Goal: Task Accomplishment & Management: Manage account settings

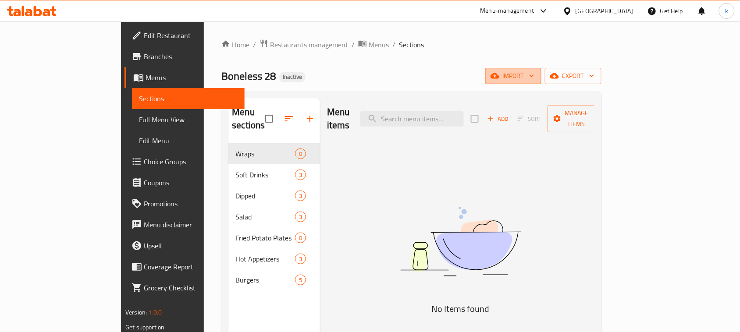
click at [535, 80] on span "import" at bounding box center [514, 76] width 42 height 11
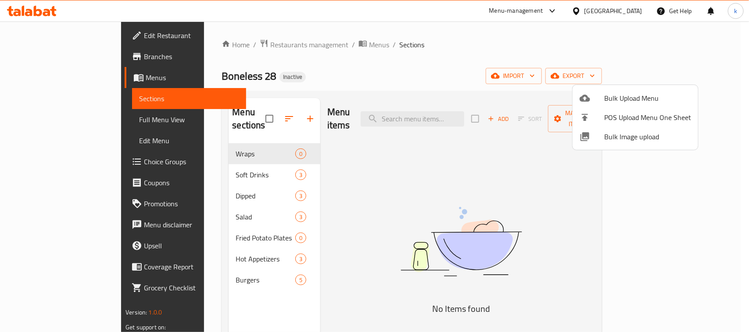
click at [612, 97] on span "Bulk Upload Menu" at bounding box center [647, 98] width 87 height 11
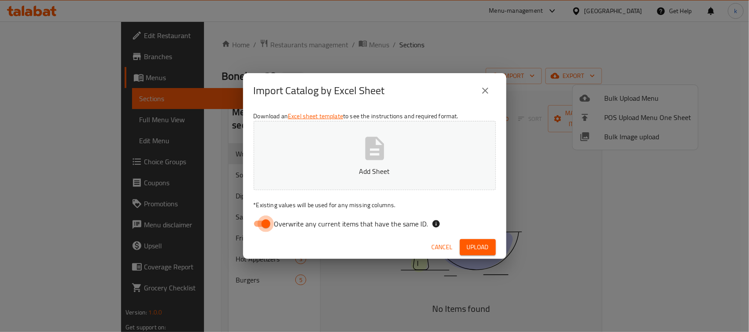
click at [264, 224] on input "Overwrite any current items that have the same ID." at bounding box center [266, 224] width 50 height 17
checkbox input "false"
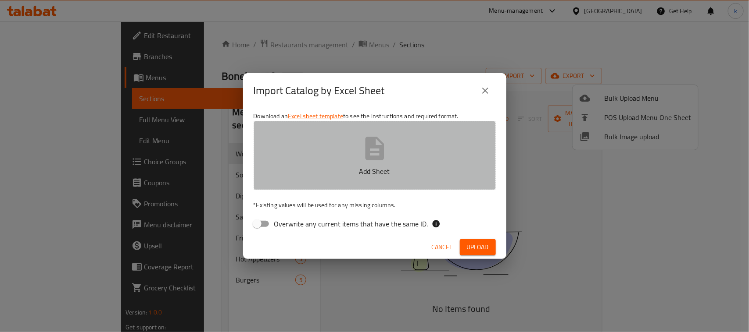
click at [372, 155] on icon "button" at bounding box center [375, 149] width 28 height 28
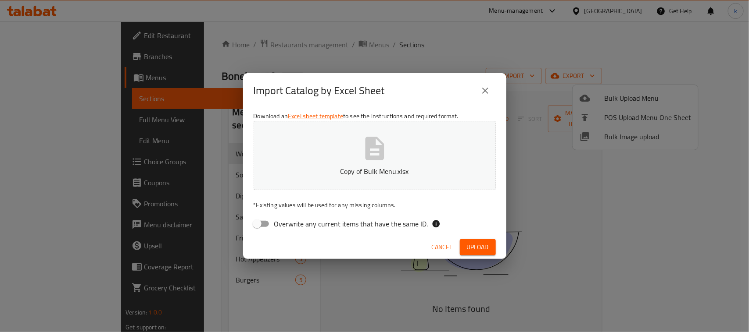
click at [472, 240] on button "Upload" at bounding box center [478, 247] width 36 height 16
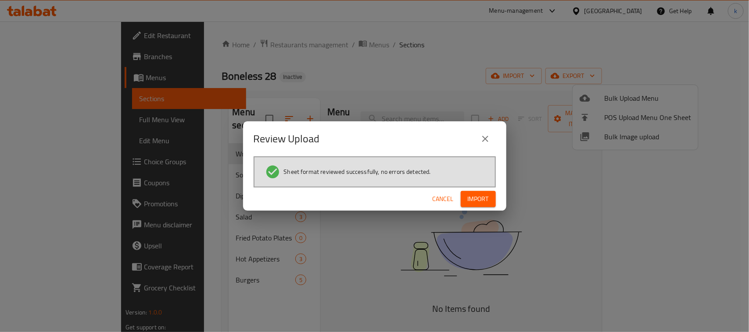
click at [481, 204] on span "Import" at bounding box center [478, 199] width 21 height 11
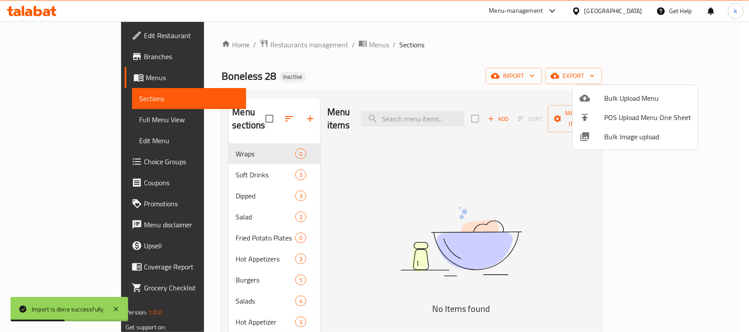
click at [406, 61] on div at bounding box center [374, 166] width 749 height 332
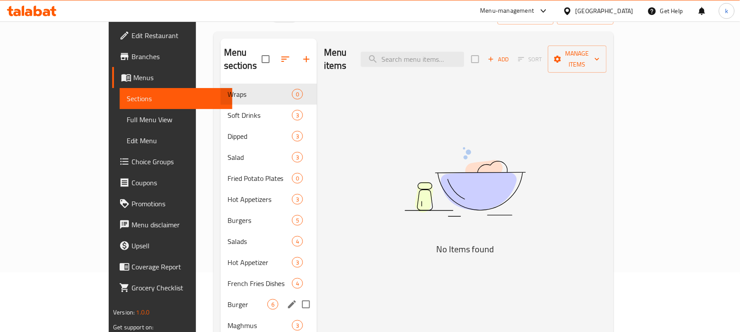
scroll to position [123, 0]
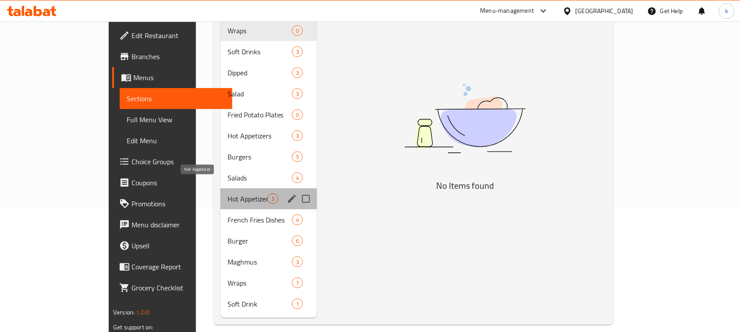
click at [228, 194] on span "Hot Appetizer" at bounding box center [248, 199] width 40 height 11
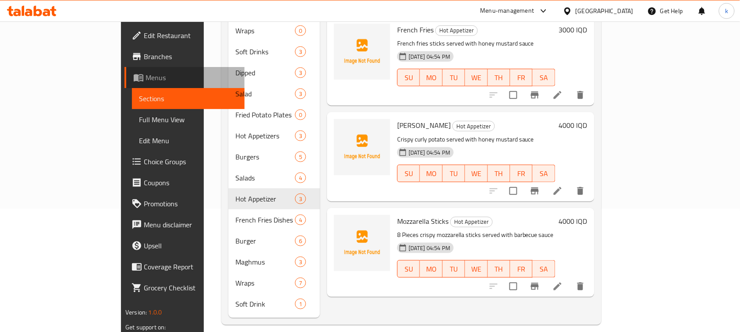
click at [146, 75] on span "Menus" at bounding box center [192, 77] width 92 height 11
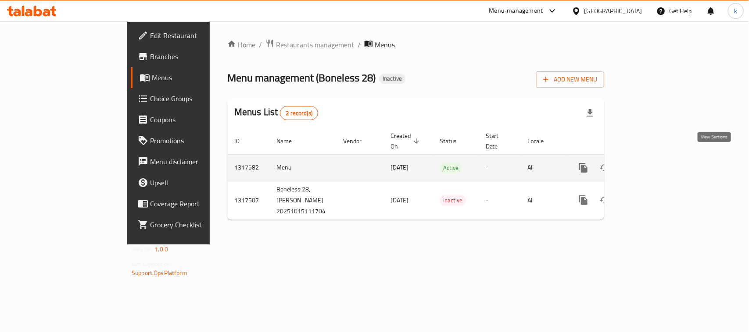
click at [652, 163] on icon "enhanced table" at bounding box center [646, 168] width 11 height 11
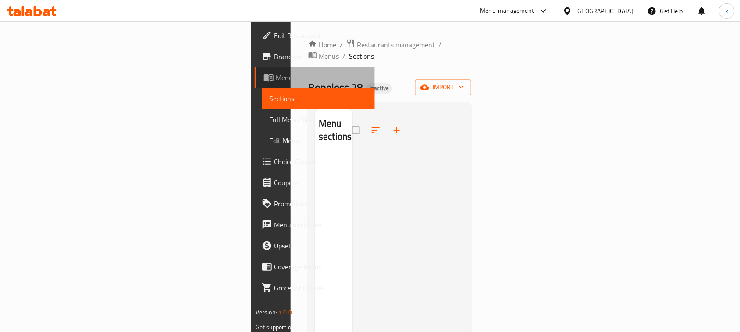
click at [276, 74] on span "Menus" at bounding box center [322, 77] width 92 height 11
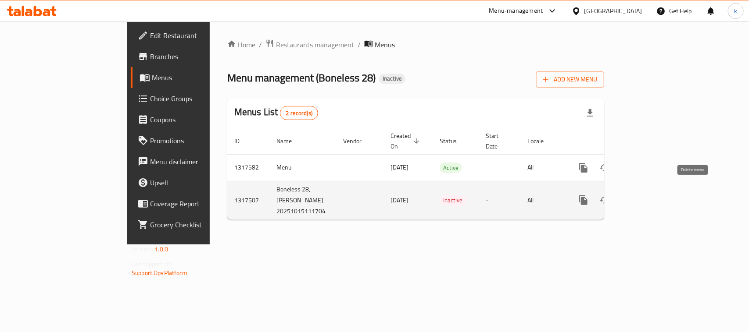
click at [629, 197] on icon "enhanced table" at bounding box center [625, 201] width 6 height 8
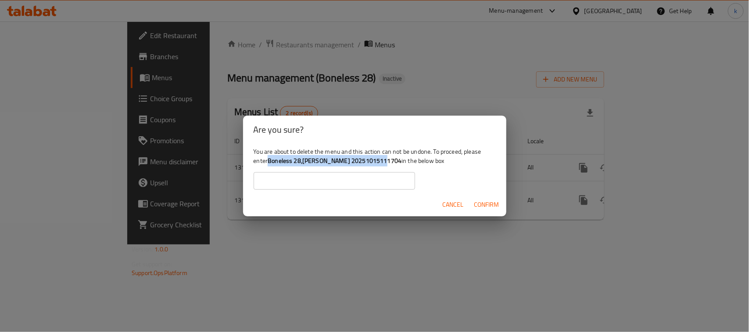
drag, startPoint x: 269, startPoint y: 159, endPoint x: 379, endPoint y: 158, distance: 110.5
click at [379, 158] on b "Boneless 28,Al Mansur 20251015111704" at bounding box center [335, 160] width 134 height 11
copy b "Boneless 28,Al Mansur 20251015111704"
click at [274, 182] on input "text" at bounding box center [334, 181] width 161 height 18
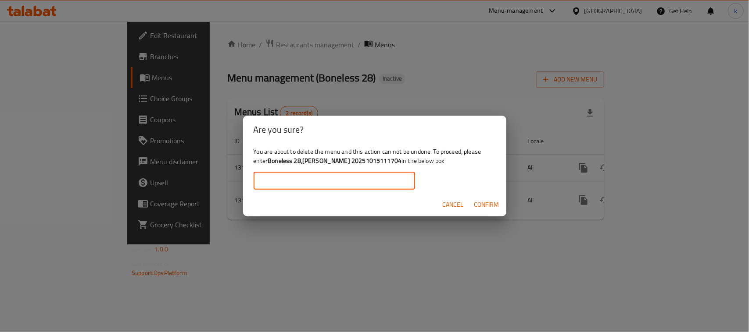
paste input "Boneless 28,Al Mansur 20251015111704"
type input "Boneless 28,Al Mansur 20251015111704"
click at [481, 203] on span "Confirm" at bounding box center [486, 205] width 25 height 11
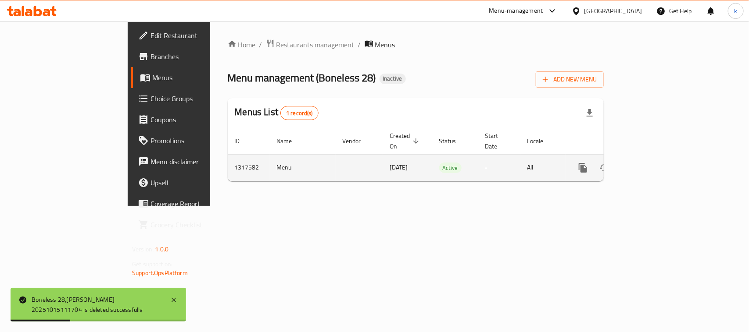
click at [651, 163] on icon "enhanced table" at bounding box center [646, 168] width 11 height 11
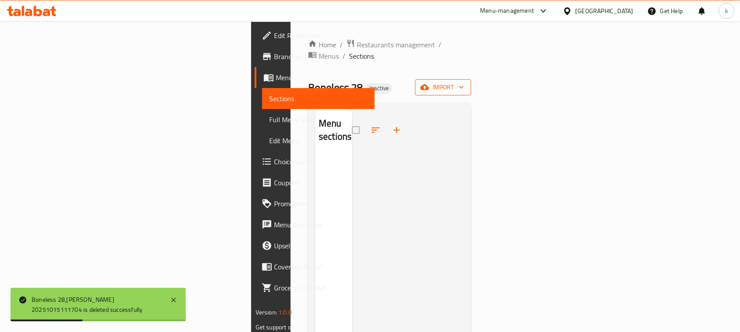
click at [465, 82] on span "import" at bounding box center [443, 87] width 42 height 11
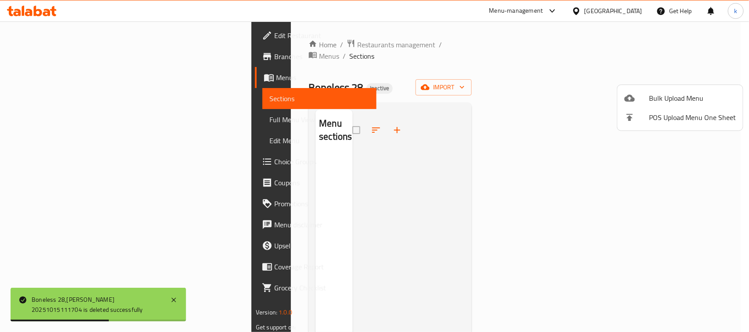
click at [654, 93] on span "Bulk Upload Menu" at bounding box center [692, 98] width 87 height 11
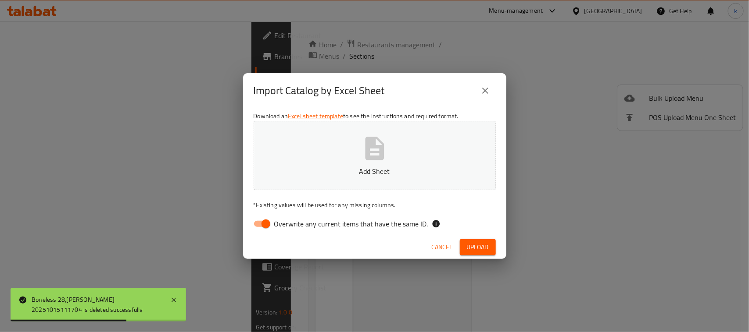
click at [261, 222] on input "Overwrite any current items that have the same ID." at bounding box center [266, 224] width 50 height 17
checkbox input "false"
click at [332, 176] on p "Add Sheet" at bounding box center [374, 171] width 215 height 11
click at [483, 250] on span "Upload" at bounding box center [478, 247] width 22 height 11
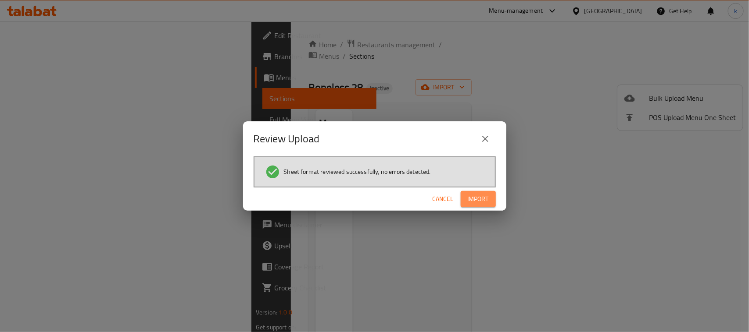
click at [481, 205] on button "Import" at bounding box center [478, 199] width 35 height 16
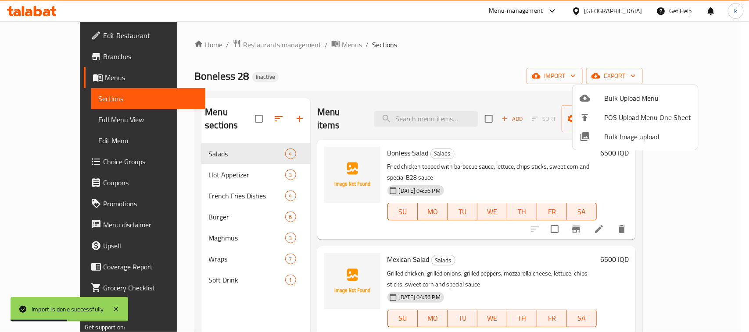
click at [362, 78] on div at bounding box center [374, 166] width 749 height 332
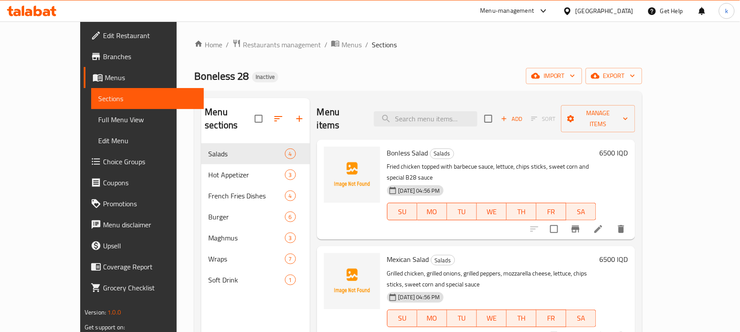
click at [447, 88] on div "Home / Restaurants management / Menus / Sections Boneless 28 Inactive import ex…" at bounding box center [418, 238] width 448 height 399
click at [103, 159] on span "Choice Groups" at bounding box center [150, 162] width 94 height 11
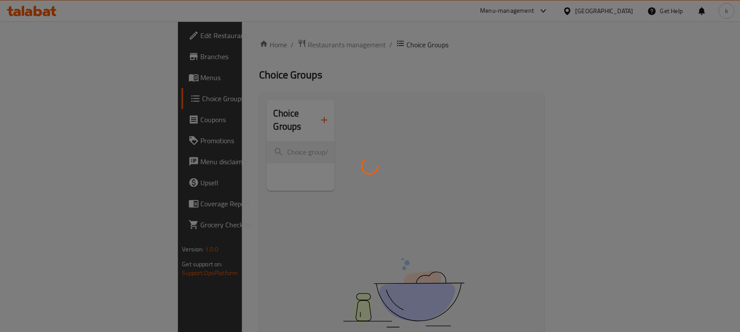
click at [281, 113] on div at bounding box center [370, 166] width 740 height 332
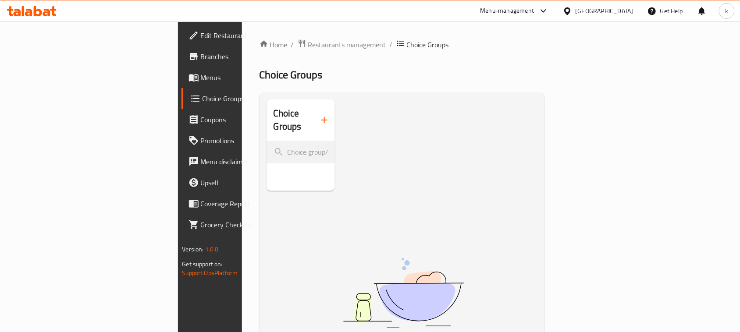
click at [322, 117] on icon "button" at bounding box center [325, 120] width 6 height 6
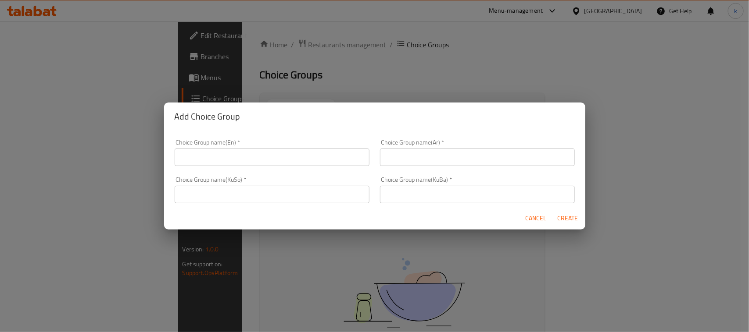
click at [275, 152] on input "text" at bounding box center [272, 158] width 195 height 18
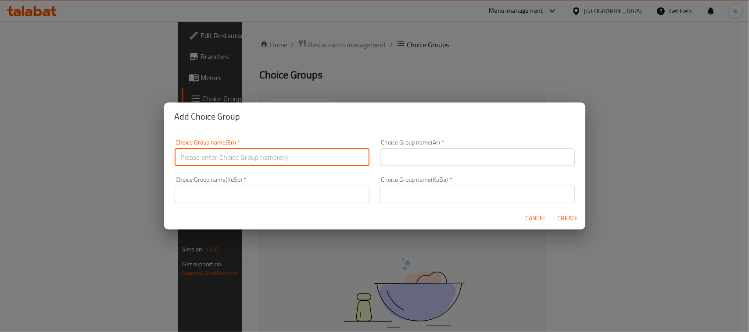
type input "Your Choice Of:"
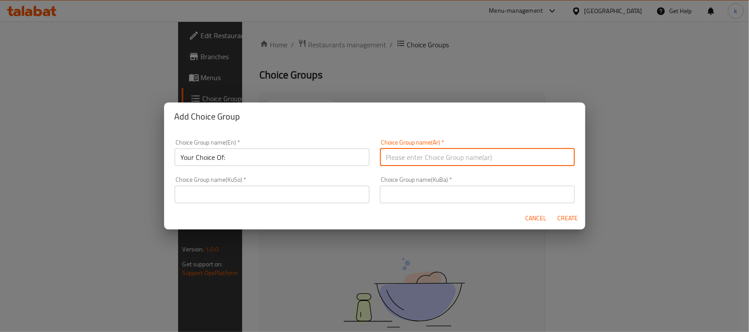
drag, startPoint x: 395, startPoint y: 153, endPoint x: 404, endPoint y: 158, distance: 10.1
click at [395, 153] on input "text" at bounding box center [477, 158] width 195 height 18
type input "إختيارك من:"
drag, startPoint x: 436, startPoint y: 196, endPoint x: 444, endPoint y: 197, distance: 8.8
click at [436, 196] on input "text" at bounding box center [477, 195] width 195 height 18
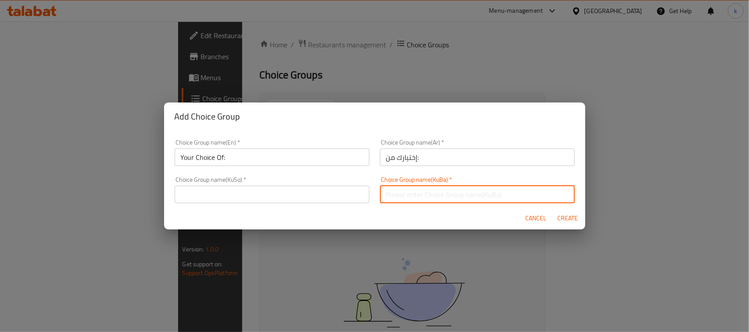
type input "هەڵبژاردنت لە:"
click at [308, 199] on input "text" at bounding box center [272, 195] width 195 height 18
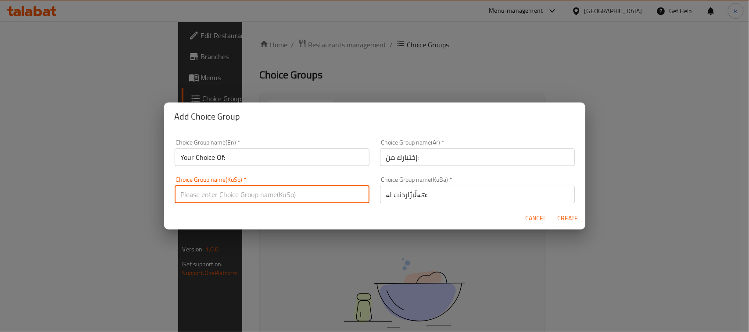
type input "هەڵبژاردنت لە:"
click at [566, 218] on span "Create" at bounding box center [567, 218] width 21 height 11
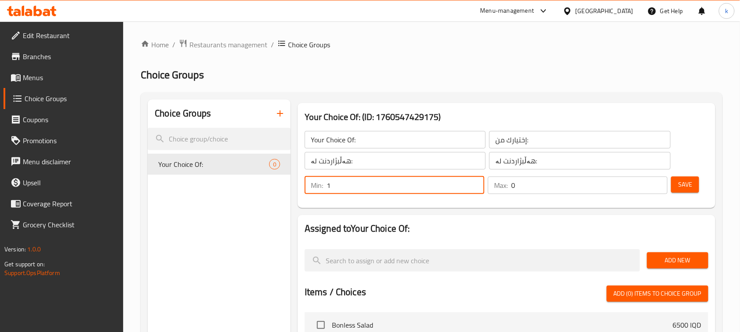
type input "1"
click at [475, 183] on input "1" at bounding box center [406, 186] width 158 height 18
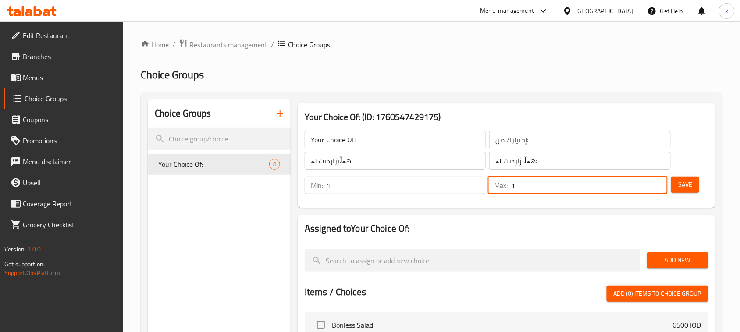
type input "1"
click at [658, 183] on input "1" at bounding box center [589, 186] width 157 height 18
click at [679, 182] on span "Save" at bounding box center [686, 184] width 14 height 11
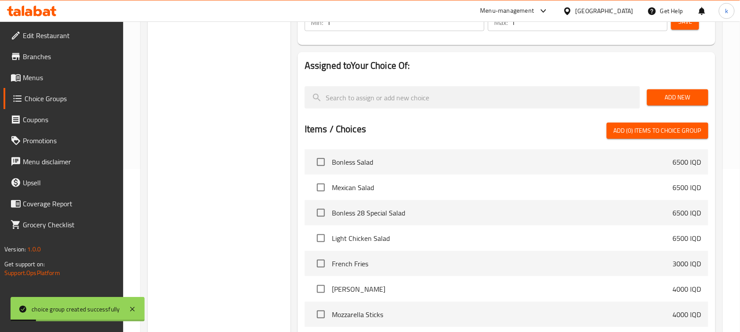
scroll to position [164, 0]
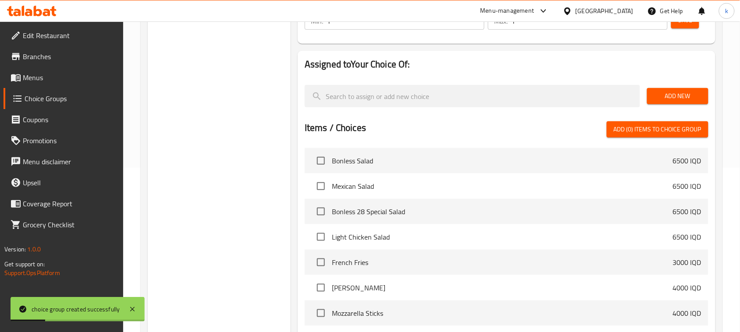
click at [660, 93] on span "Add New" at bounding box center [677, 96] width 47 height 11
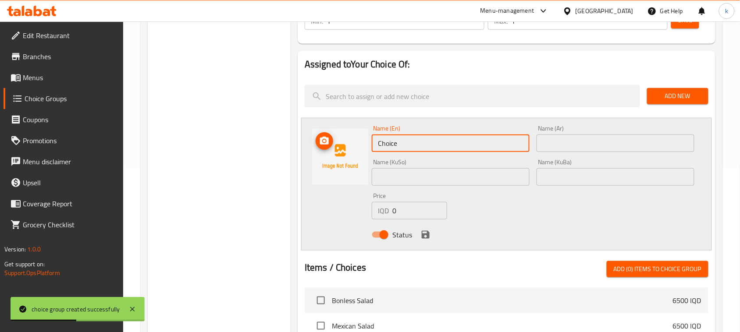
drag, startPoint x: 415, startPoint y: 145, endPoint x: 343, endPoint y: 143, distance: 72.0
click at [348, 146] on div "Name (En) Choice Name (En) Name (Ar) Name (Ar) Name (KuSo) Name (KuSo) Name (Ku…" at bounding box center [506, 184] width 411 height 133
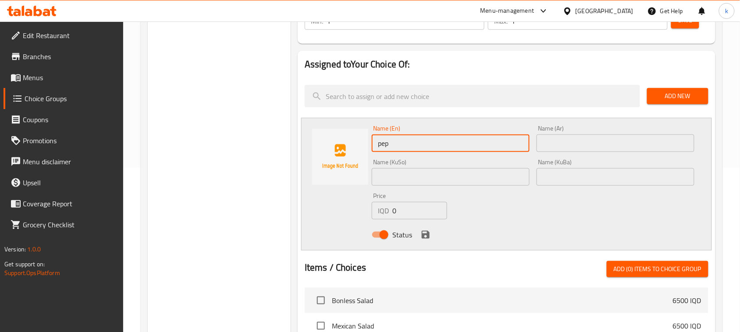
type input "Pepsi"
click at [565, 139] on input "text" at bounding box center [616, 144] width 158 height 18
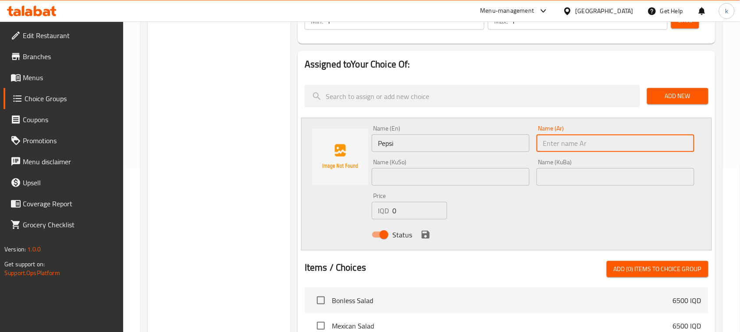
type input "بيبسي"
click at [574, 182] on input "text" at bounding box center [616, 177] width 158 height 18
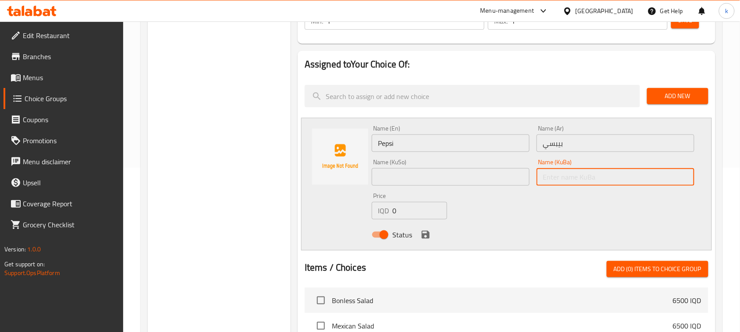
type input "بیپسی"
click at [468, 175] on input "text" at bounding box center [451, 177] width 158 height 18
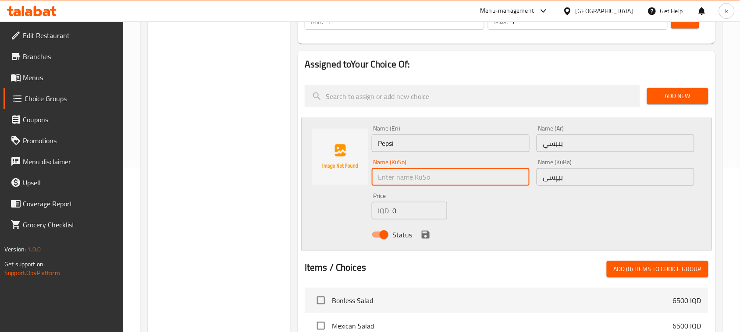
type input "بیپسی"
click at [426, 235] on icon "save" at bounding box center [426, 235] width 8 height 8
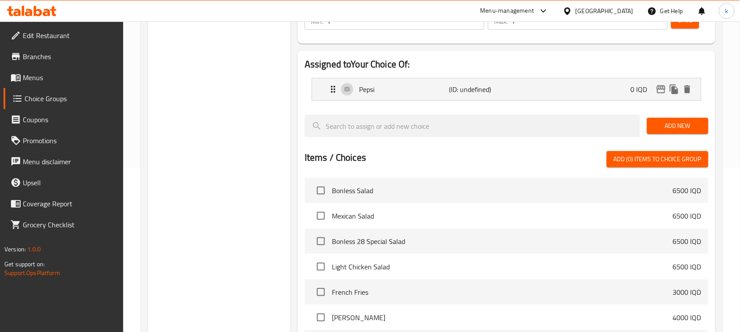
scroll to position [0, 0]
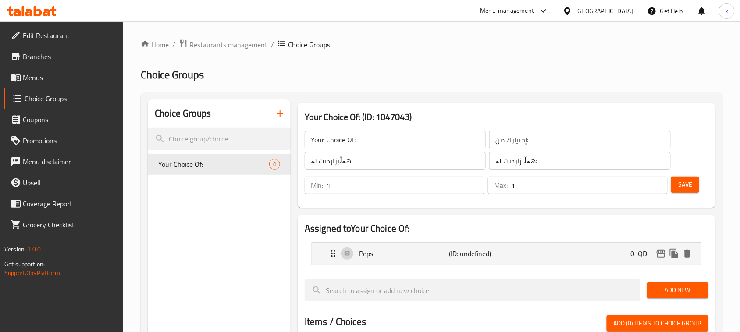
click at [684, 184] on span "Save" at bounding box center [686, 184] width 14 height 11
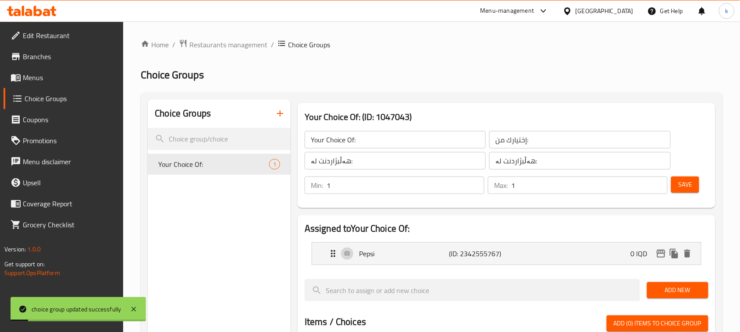
click at [671, 281] on div "Add New" at bounding box center [678, 290] width 68 height 29
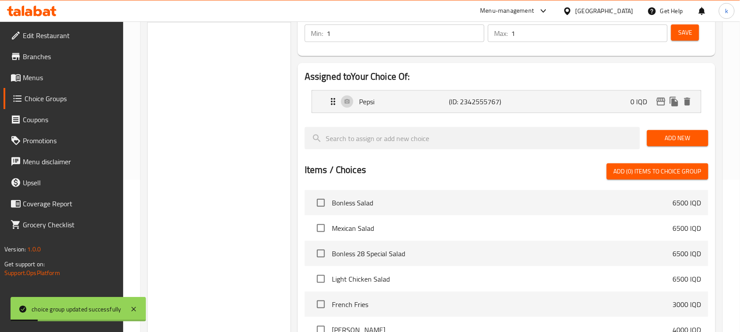
scroll to position [164, 0]
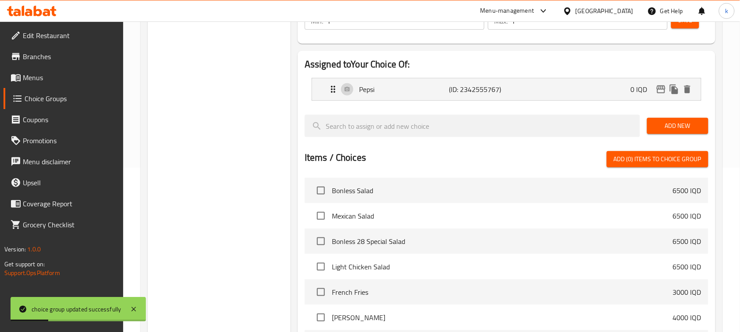
click at [668, 126] on span "Add New" at bounding box center [677, 126] width 47 height 11
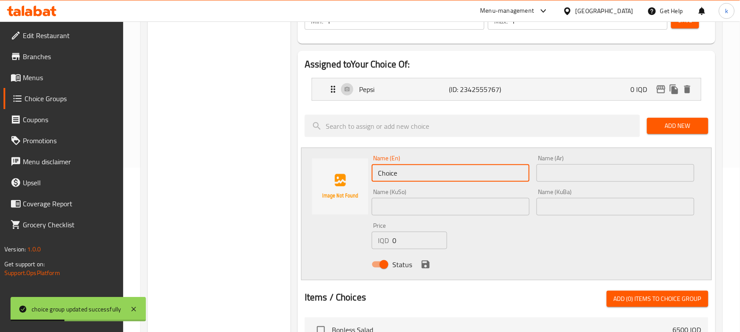
drag, startPoint x: 435, startPoint y: 176, endPoint x: 299, endPoint y: 193, distance: 136.6
click at [299, 193] on div "Assigned to Your Choice Of: Pepsi (ID: 2342555767) 0 IQD Name (En) Pepsi Name (…" at bounding box center [507, 286] width 418 height 470
type input "Mirinda Orange"
click at [577, 173] on input "text" at bounding box center [616, 173] width 158 height 18
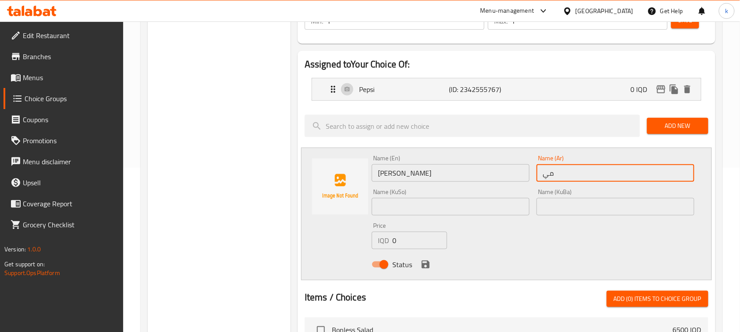
type input "ميرندا برتقال"
click at [592, 211] on input "text" at bounding box center [616, 207] width 158 height 18
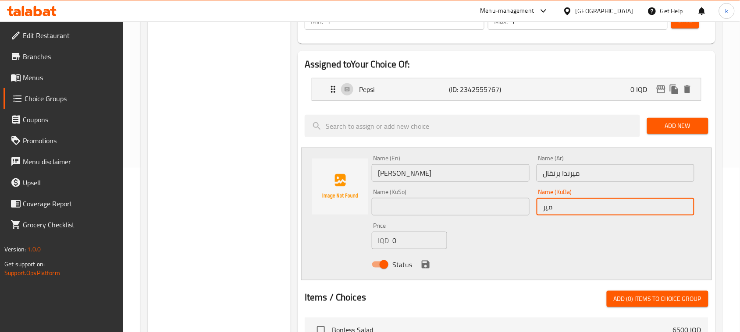
type input "میرندا پرتەقاڵ"
drag, startPoint x: 596, startPoint y: 207, endPoint x: 488, endPoint y: 219, distance: 108.2
click at [501, 214] on div "Name (En) Mirinda Orange Name (En) Name (Ar) ميرندا برتقال Name (Ar) Name (KuSo…" at bounding box center [533, 214] width 330 height 125
click at [400, 211] on input "text" at bounding box center [451, 207] width 158 height 18
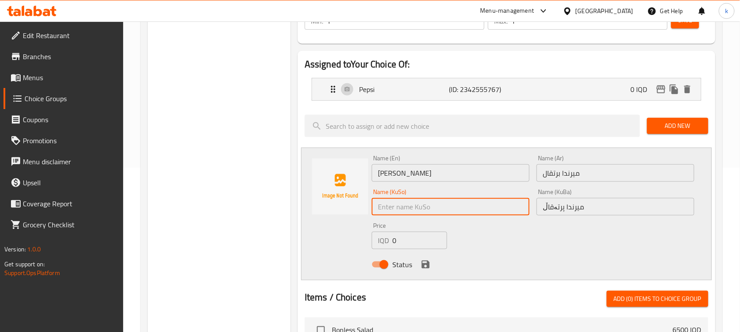
paste input "میرندا پرتەقاڵ"
type input "میرندا پرتەقاڵ"
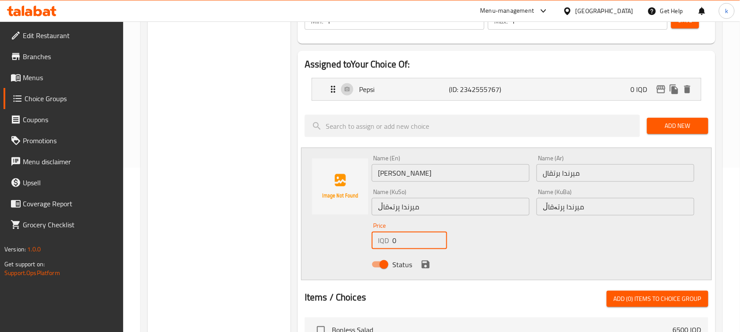
drag, startPoint x: 402, startPoint y: 241, endPoint x: 387, endPoint y: 244, distance: 15.6
click at [387, 244] on div "IQD 0 Price" at bounding box center [409, 241] width 75 height 18
type input "500"
click at [422, 268] on icon "save" at bounding box center [426, 265] width 8 height 8
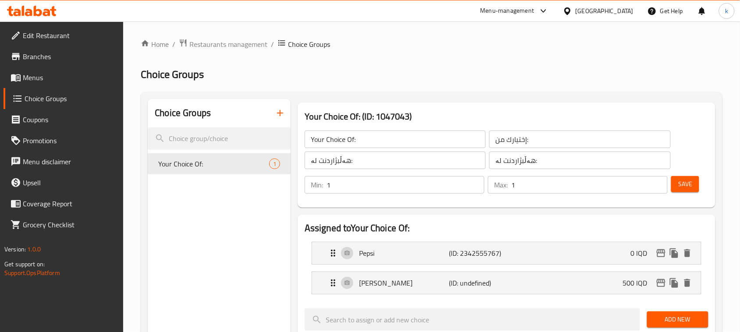
scroll to position [0, 0]
click at [680, 179] on span "Save" at bounding box center [686, 184] width 14 height 11
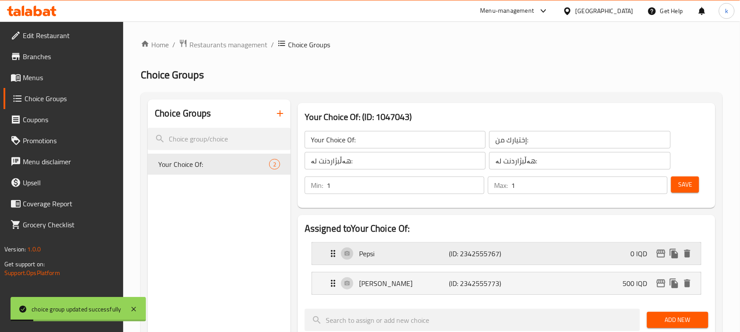
click at [612, 253] on div "Pepsi (ID: 2342555767) 0 IQD" at bounding box center [509, 254] width 363 height 22
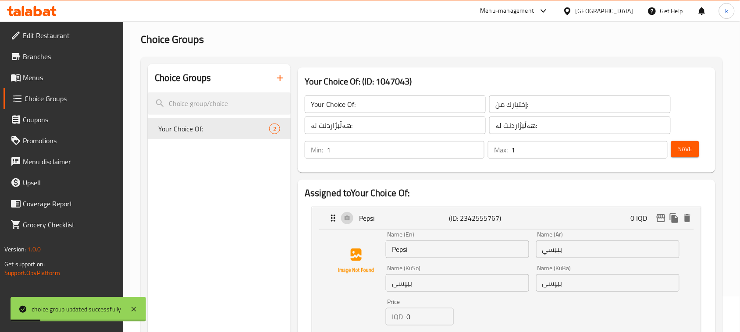
scroll to position [55, 0]
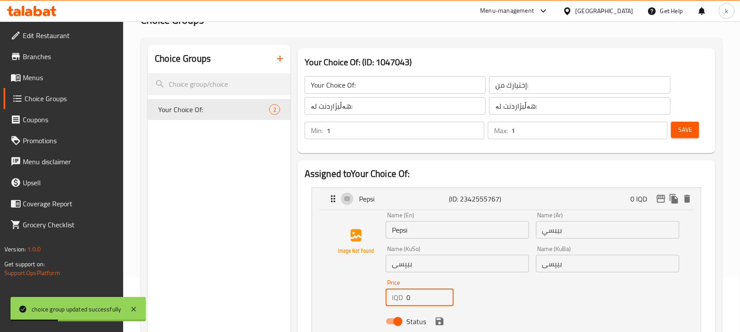
drag, startPoint x: 420, startPoint y: 301, endPoint x: 385, endPoint y: 306, distance: 35.4
click at [385, 306] on div "Price IQD 0 Price" at bounding box center [419, 293] width 75 height 34
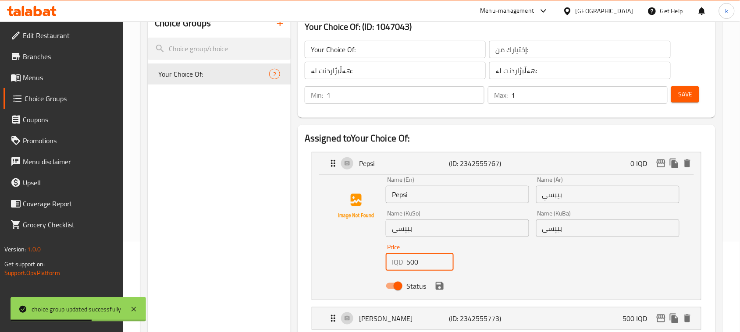
scroll to position [110, 0]
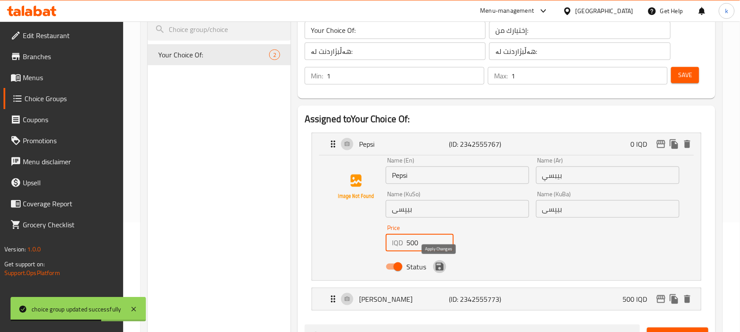
drag, startPoint x: 443, startPoint y: 270, endPoint x: 452, endPoint y: 270, distance: 8.8
click at [443, 270] on icon "save" at bounding box center [440, 267] width 11 height 11
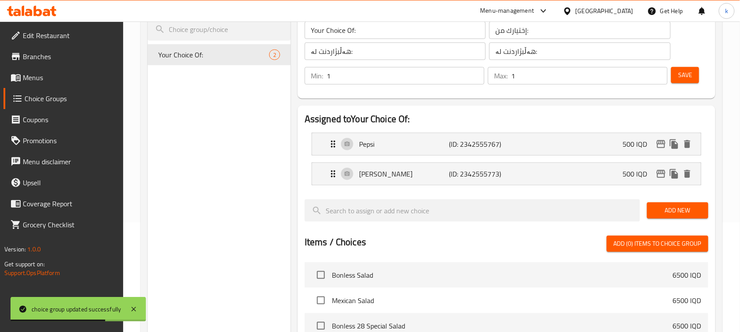
type input "500"
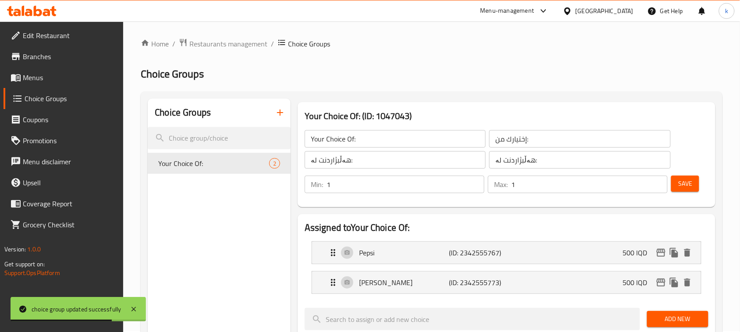
scroll to position [0, 0]
drag, startPoint x: 691, startPoint y: 183, endPoint x: 691, endPoint y: 189, distance: 5.7
click at [690, 183] on span "Save" at bounding box center [686, 184] width 14 height 11
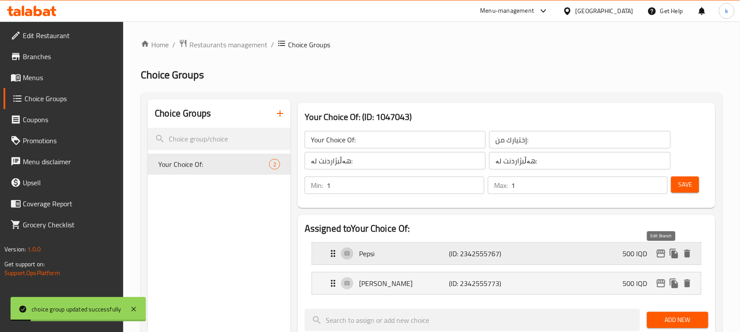
click at [658, 254] on icon "edit" at bounding box center [661, 254] width 9 height 8
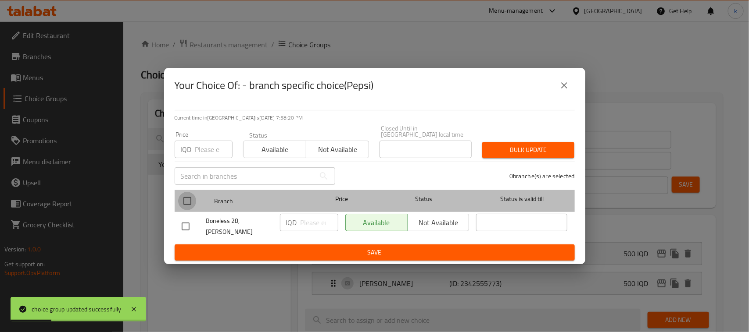
click at [191, 204] on input "checkbox" at bounding box center [187, 201] width 18 height 18
checkbox input "true"
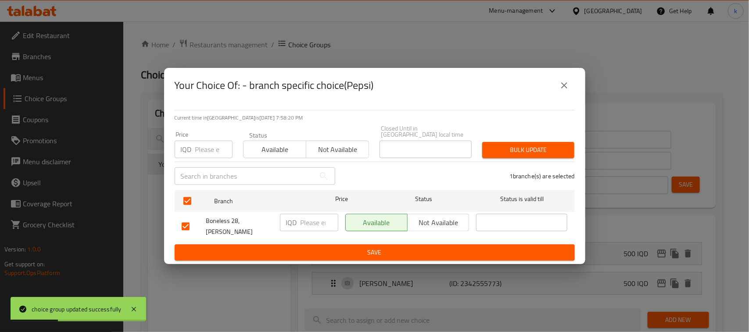
click at [307, 227] on input "number" at bounding box center [319, 223] width 38 height 18
type input "500"
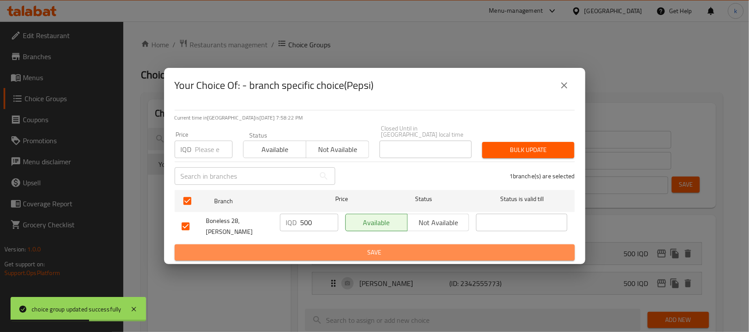
click at [340, 247] on span "Save" at bounding box center [375, 252] width 386 height 11
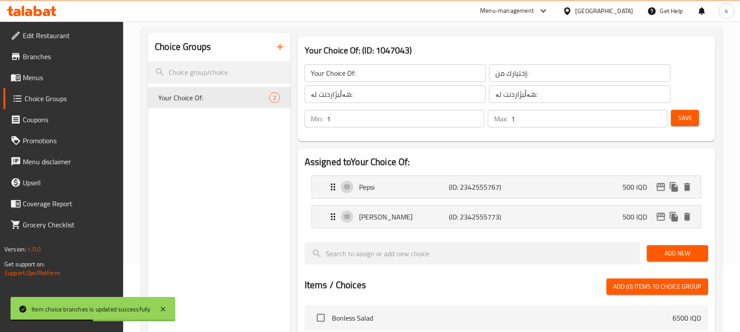
scroll to position [164, 0]
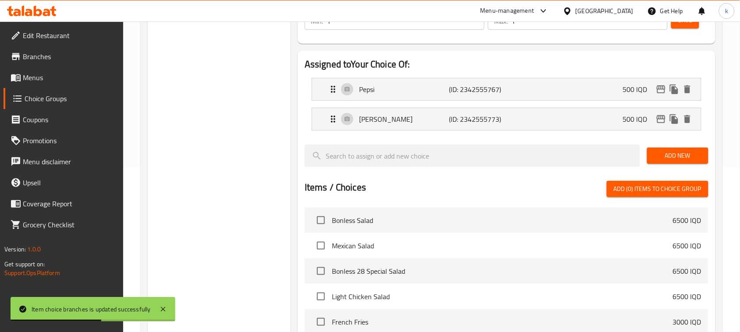
click at [672, 152] on span "Add New" at bounding box center [677, 155] width 47 height 11
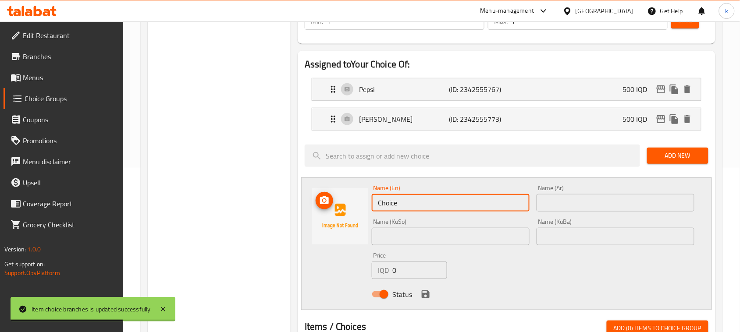
drag, startPoint x: 433, startPoint y: 201, endPoint x: 331, endPoint y: 214, distance: 103.0
click at [331, 214] on div "Name (En) Choice Name (En) Name (Ar) Name (Ar) Name (KuSo) Name (KuSo) Name (Ku…" at bounding box center [506, 244] width 411 height 133
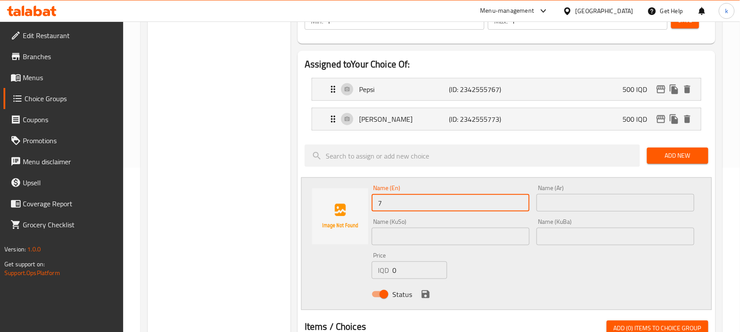
type input "7 Up"
click at [591, 202] on input "text" at bounding box center [616, 203] width 158 height 18
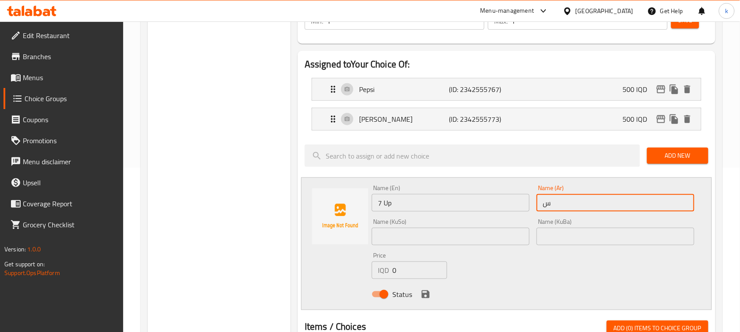
type input "سفن أب"
click at [631, 234] on input "text" at bounding box center [616, 237] width 158 height 18
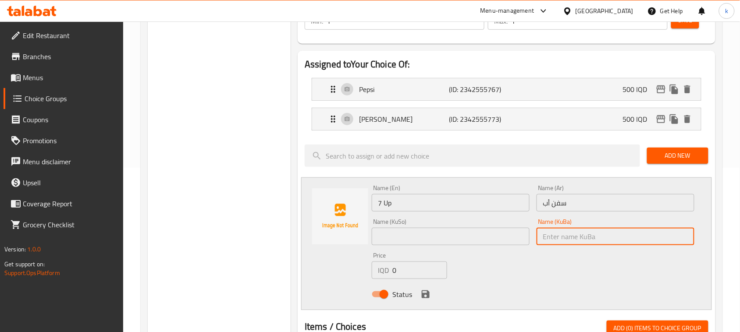
type input "س"
type input "سێڤن ئاپ"
drag, startPoint x: 580, startPoint y: 233, endPoint x: 521, endPoint y: 251, distance: 62.3
click at [521, 251] on div "Name (En) 7 Up Name (En) Name (Ar) سفن أب Name (Ar) Name (KuSo) Name (KuSo) Nam…" at bounding box center [533, 244] width 330 height 125
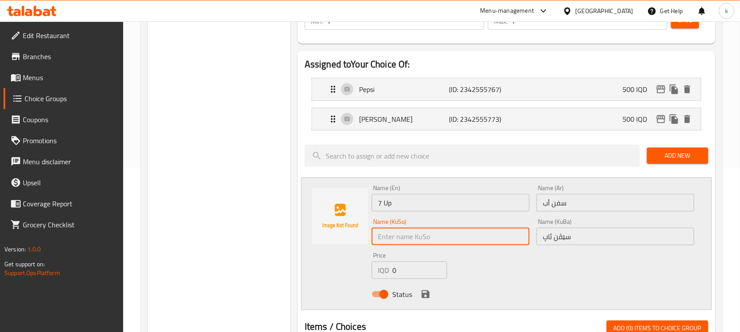
click at [417, 238] on input "text" at bounding box center [451, 237] width 158 height 18
paste input "سێڤن ئاپ"
type input "سێڤن ئاپ"
click at [583, 236] on input "سێڤن ئاپ" at bounding box center [616, 237] width 158 height 18
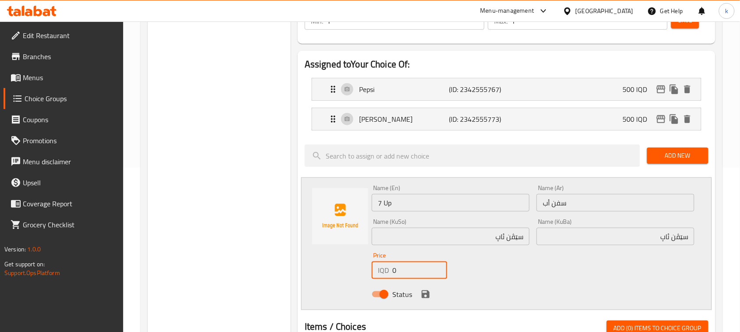
drag, startPoint x: 414, startPoint y: 273, endPoint x: 351, endPoint y: 297, distance: 67.0
click at [352, 297] on div "Name (En) 7 Up Name (En) Name (Ar) سفن أب Name (Ar) Name (KuSo) سێڤن ئاپ Name (…" at bounding box center [506, 244] width 411 height 133
type input "500"
click at [428, 295] on icon "save" at bounding box center [426, 295] width 8 height 8
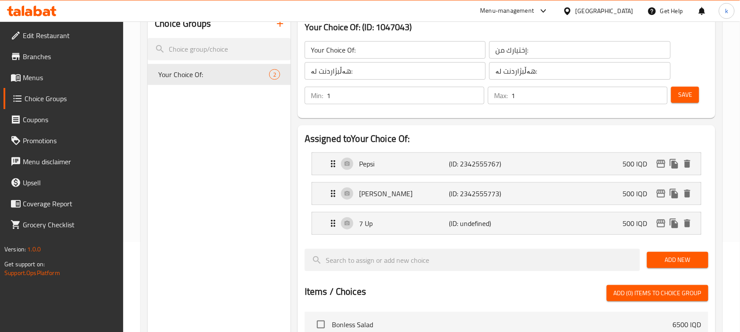
scroll to position [0, 0]
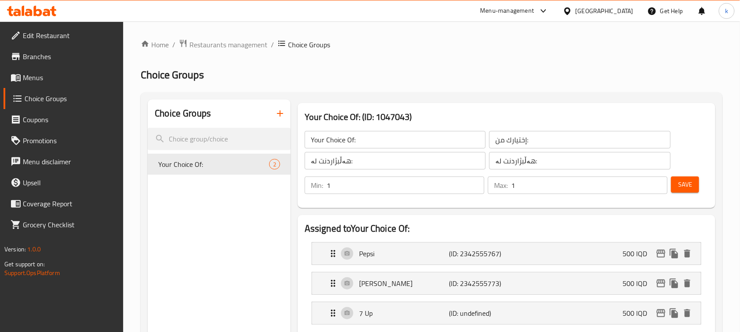
click at [696, 177] on button "Save" at bounding box center [686, 185] width 28 height 16
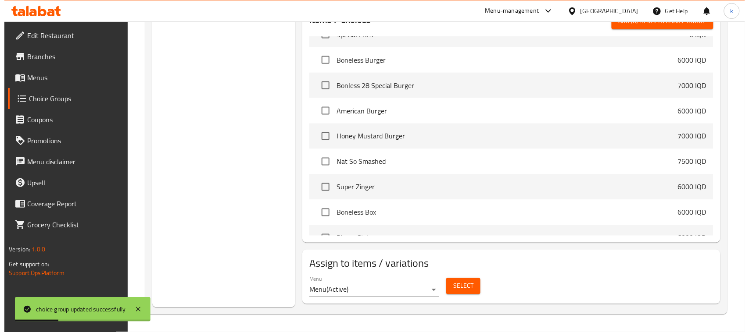
scroll to position [439, 0]
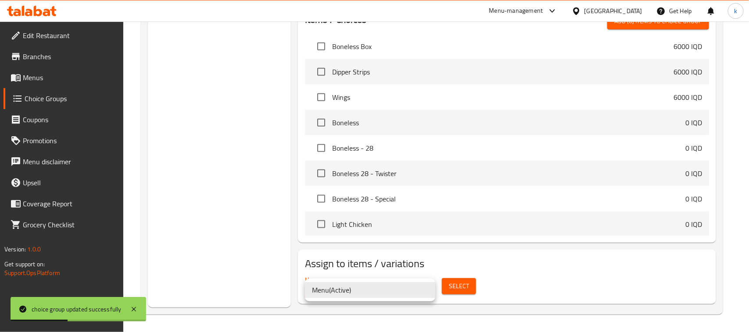
click at [351, 290] on li "Menu ( Active )" at bounding box center [370, 290] width 130 height 16
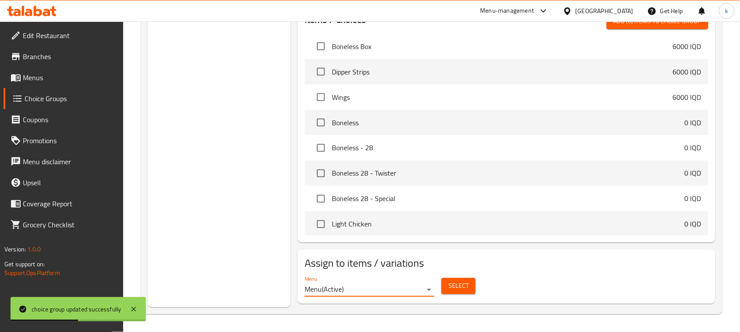
click at [458, 287] on span "Select" at bounding box center [459, 286] width 20 height 11
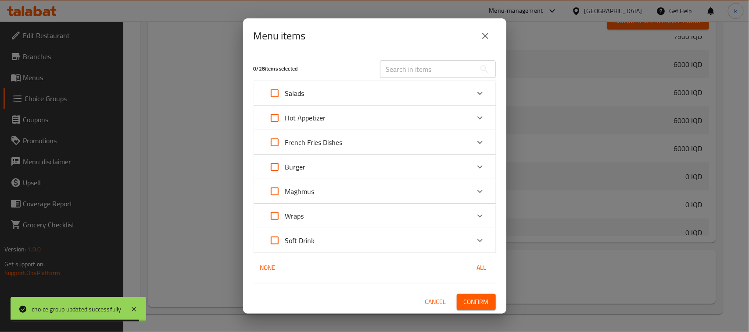
click at [303, 242] on p "Soft Drink" at bounding box center [300, 241] width 30 height 11
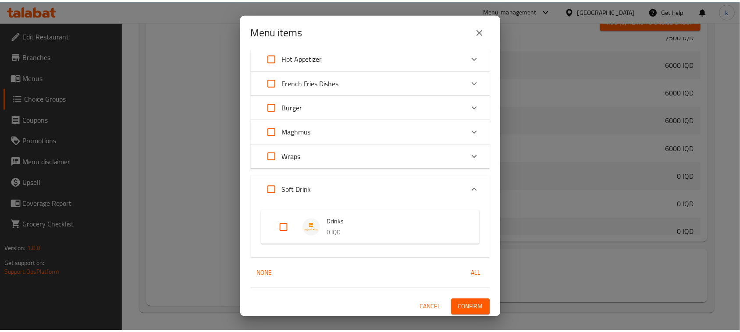
scroll to position [56, 0]
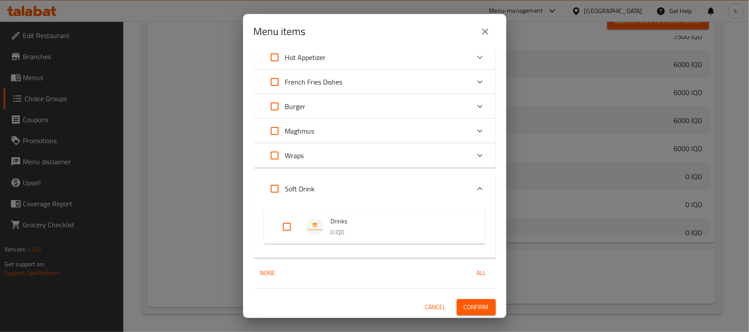
click at [288, 226] on input "Expand" at bounding box center [286, 227] width 21 height 21
checkbox input "true"
click at [464, 304] on span "Confirm" at bounding box center [476, 307] width 25 height 11
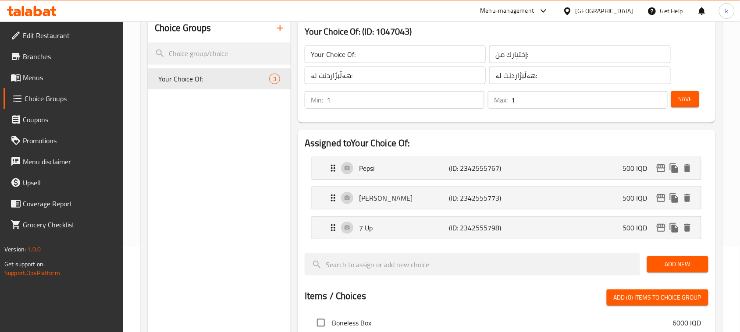
scroll to position [0, 0]
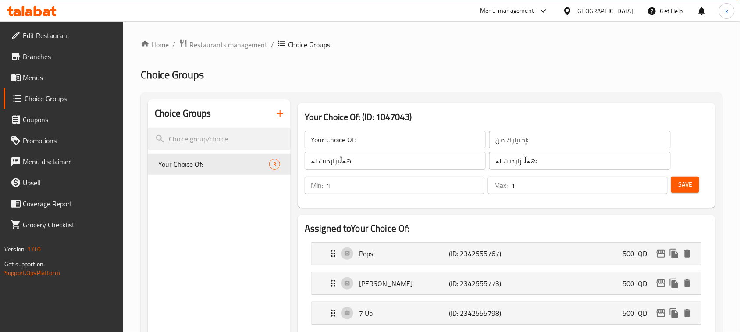
click at [281, 114] on icon "button" at bounding box center [280, 114] width 6 height 6
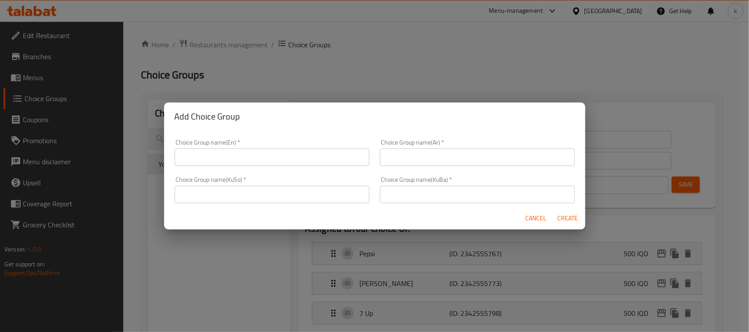
click at [245, 158] on input "text" at bounding box center [272, 158] width 195 height 18
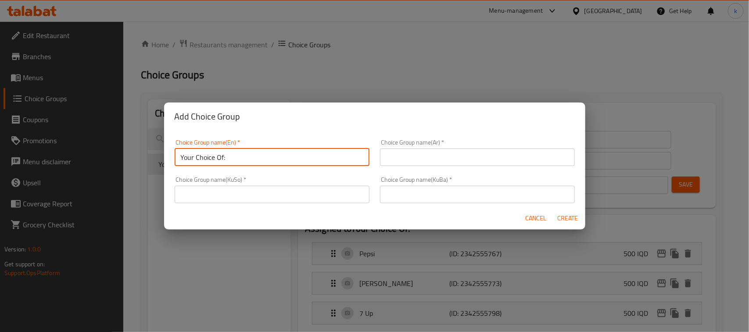
type input "Your Choice Of:"
click at [434, 155] on input "text" at bounding box center [477, 158] width 195 height 18
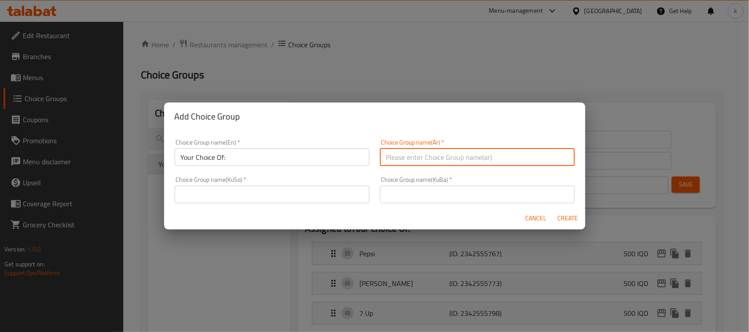
type input "إختيارك من:"
click at [438, 200] on input "text" at bounding box center [477, 195] width 195 height 18
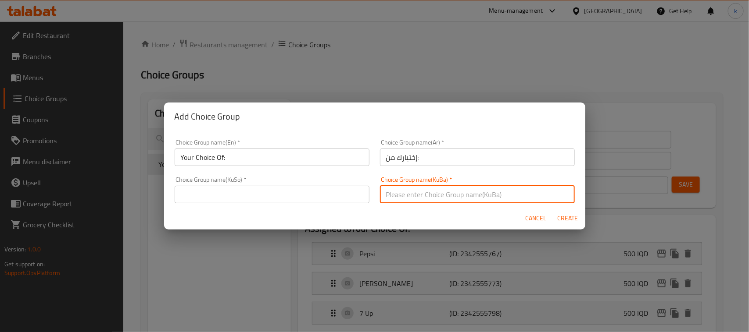
type input "هەڵبژاردنت لە:"
click at [277, 196] on input "text" at bounding box center [272, 195] width 195 height 18
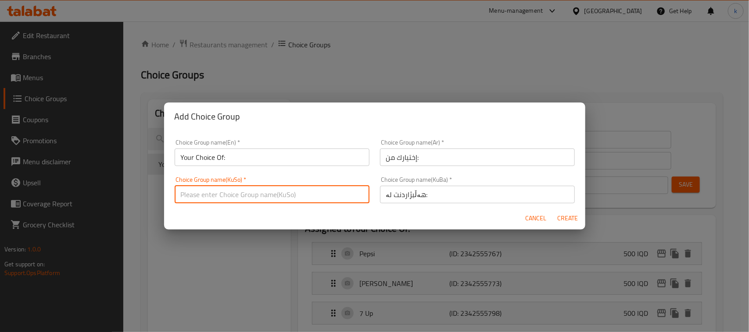
type input "هەڵبژاردنت لە:"
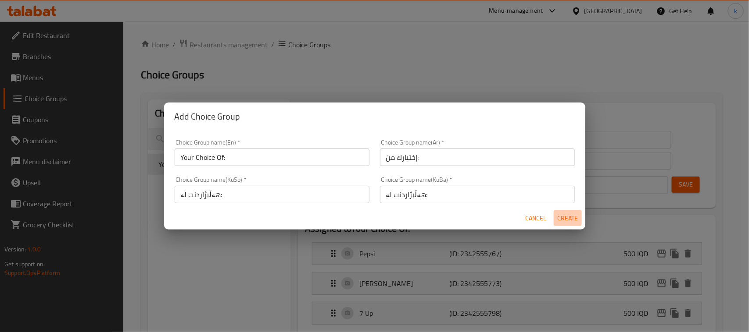
click at [570, 216] on span "Create" at bounding box center [567, 218] width 21 height 11
type input "Your Choice Of:"
type input "0"
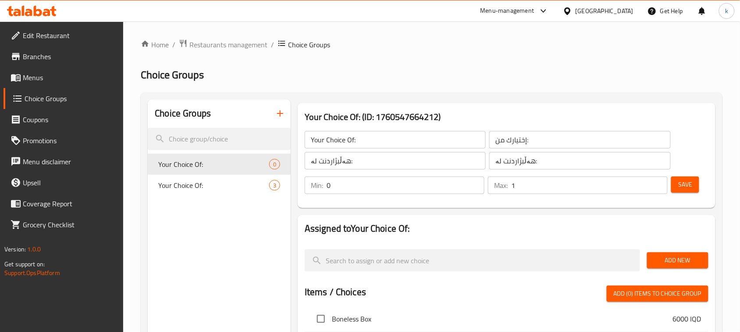
type input "1"
click at [662, 182] on input "1" at bounding box center [589, 186] width 157 height 18
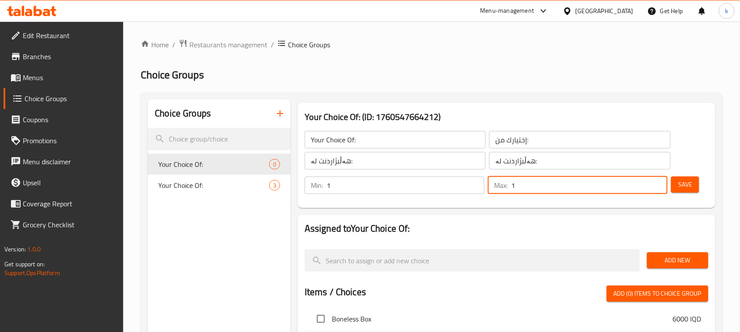
type input "1"
click at [474, 185] on input "1" at bounding box center [406, 186] width 158 height 18
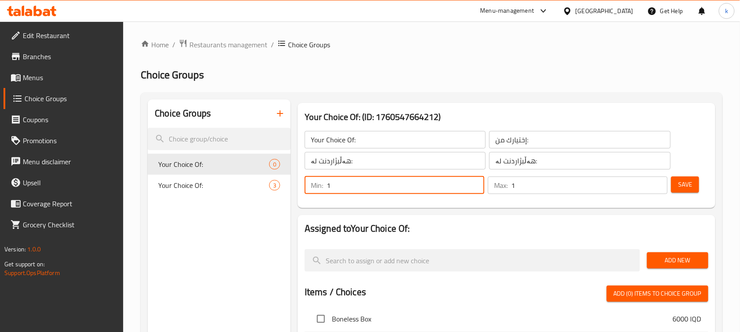
click at [689, 183] on span "Save" at bounding box center [686, 184] width 14 height 11
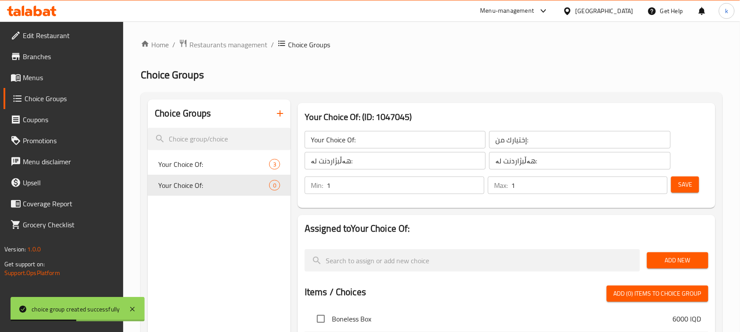
click at [680, 256] on span "Add New" at bounding box center [677, 260] width 47 height 11
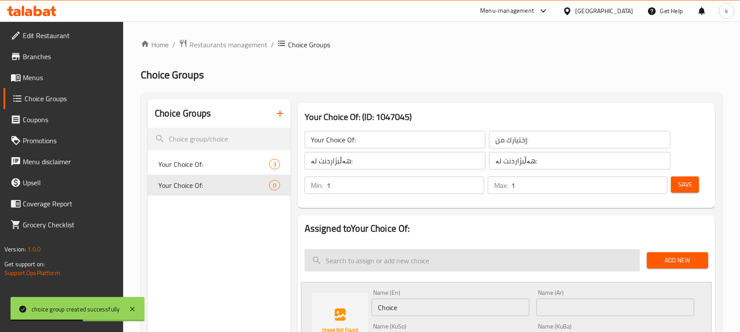
scroll to position [55, 0]
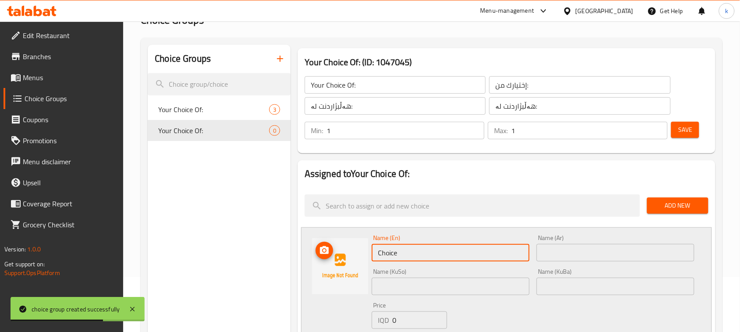
drag, startPoint x: 444, startPoint y: 250, endPoint x: 352, endPoint y: 253, distance: 92.2
click at [354, 253] on div "Name (En) Choice Name (En) Name (Ar) Name (Ar) Name (KuSo) Name (KuSo) Name (Ku…" at bounding box center [506, 294] width 411 height 133
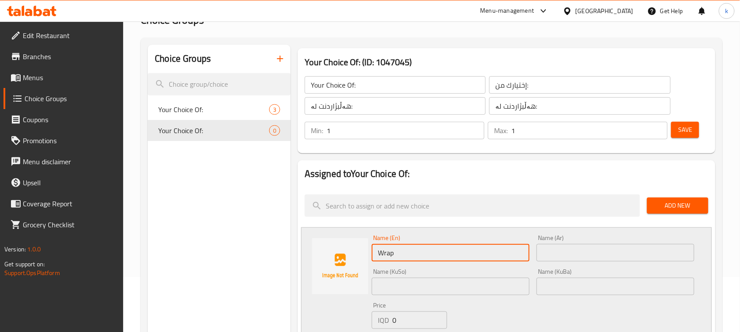
type input "Wrap"
click at [571, 255] on input "text" at bounding box center [616, 253] width 158 height 18
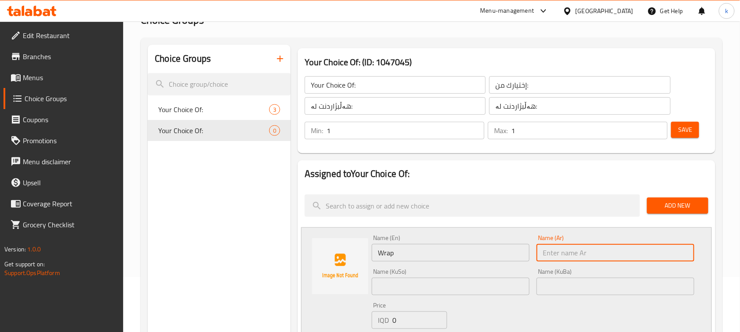
click at [589, 253] on input "text" at bounding box center [616, 253] width 158 height 18
paste input "راب"
type input "راب"
click at [670, 284] on input "text" at bounding box center [616, 287] width 158 height 18
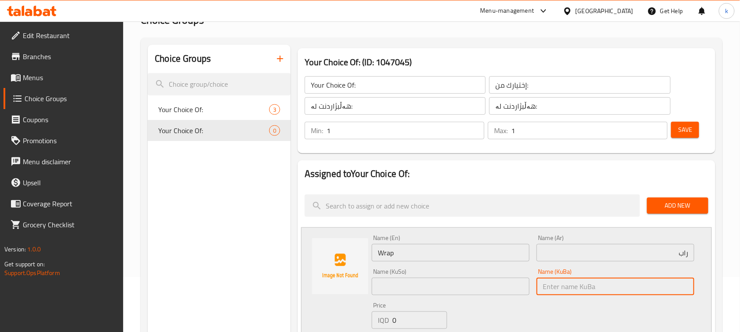
paste input "بابۆڵە"
click at [590, 290] on input "بابۆڵە" at bounding box center [616, 287] width 158 height 18
drag, startPoint x: 583, startPoint y: 291, endPoint x: 523, endPoint y: 288, distance: 59.7
click at [523, 288] on div "Name (En) Wrap Name (En) Name (Ar) راب Name (Ar) Name (KuSo) Name (KuSo) Name (…" at bounding box center [533, 294] width 330 height 125
type input "بابۆڵە"
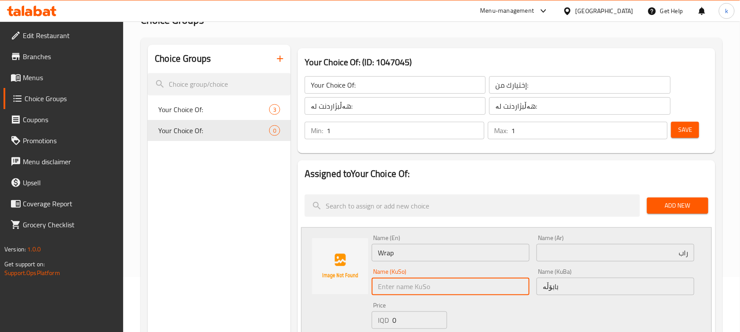
click at [410, 281] on input "text" at bounding box center [451, 287] width 158 height 18
paste input "بابۆڵە"
type input "بابۆڵە"
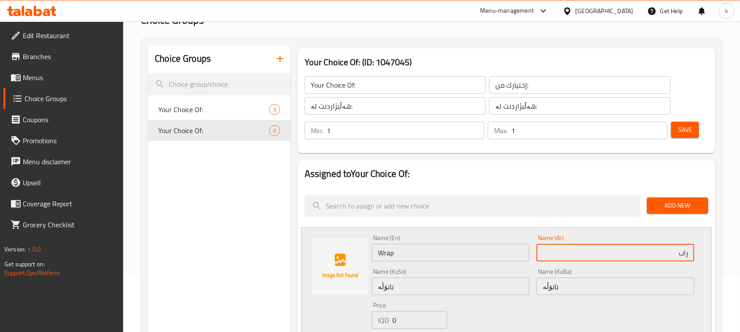
drag, startPoint x: 667, startPoint y: 253, endPoint x: 727, endPoint y: 253, distance: 60.5
click at [727, 253] on div "Home / Restaurants management / Choice Groups Choice Groups Choice Groups Your …" at bounding box center [431, 329] width 617 height 724
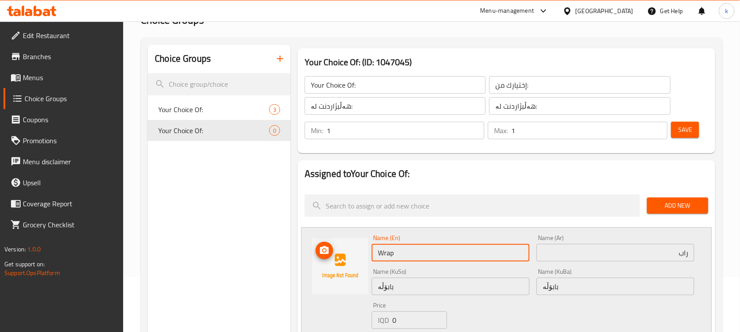
drag, startPoint x: 418, startPoint y: 254, endPoint x: 368, endPoint y: 254, distance: 50.4
click at [368, 254] on div "Name (En) Wrap Name (En) Name (Ar) راب Name (Ar) Name (KuSo) بابۆڵە Name (KuSo)…" at bounding box center [506, 294] width 411 height 133
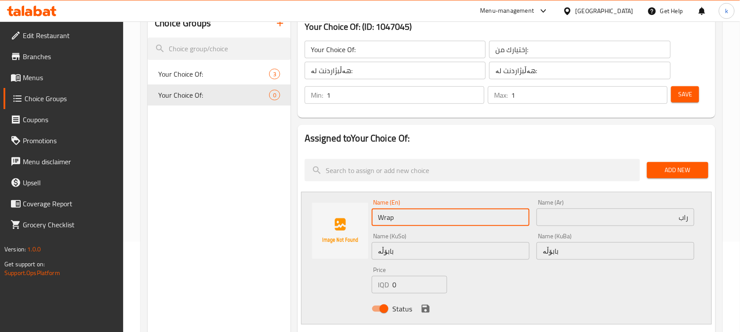
scroll to position [110, 0]
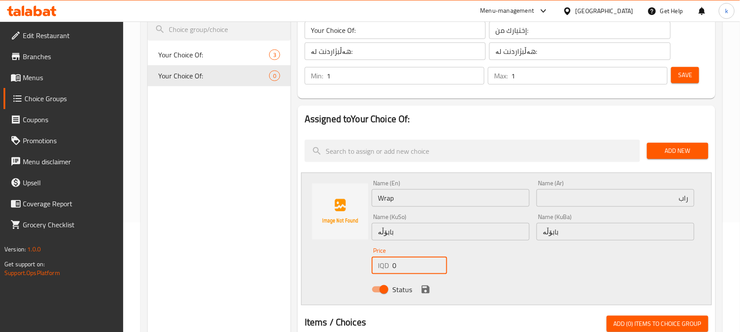
drag, startPoint x: 403, startPoint y: 264, endPoint x: 379, endPoint y: 270, distance: 24.8
click at [379, 269] on div "IQD 0 Price" at bounding box center [409, 266] width 75 height 18
type input "5500"
click at [428, 292] on icon "save" at bounding box center [426, 290] width 8 height 8
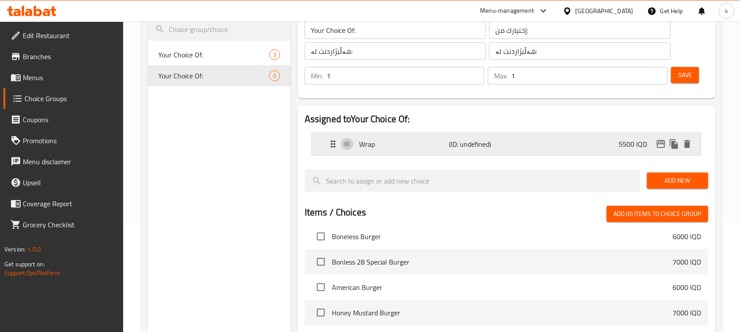
scroll to position [274, 0]
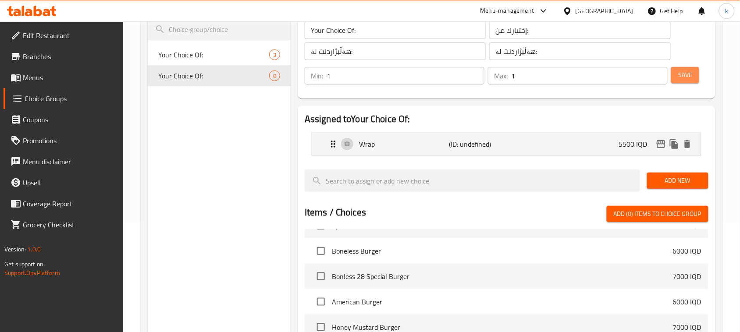
click at [691, 70] on span "Save" at bounding box center [686, 75] width 14 height 11
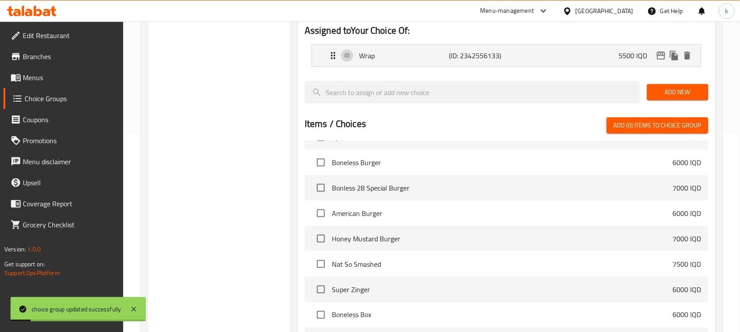
scroll to position [219, 0]
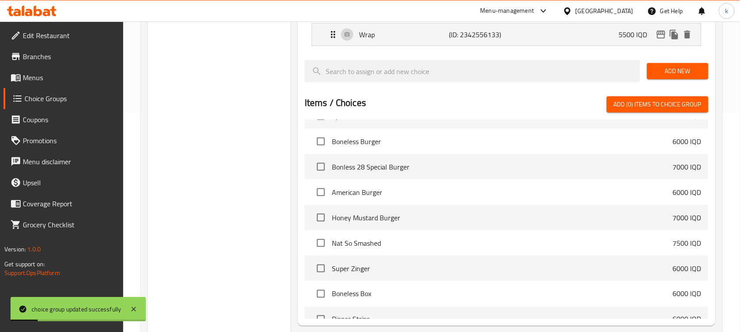
click at [670, 66] on span "Add New" at bounding box center [677, 71] width 47 height 11
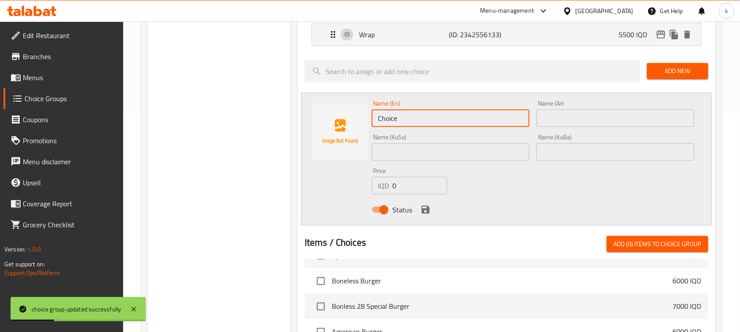
drag, startPoint x: 441, startPoint y: 115, endPoint x: 365, endPoint y: 123, distance: 76.7
click at [365, 123] on div "Name (En) Choice Name (En) Name (Ar) Name (Ar) Name (KuSo) Name (KuSo) Name (Ku…" at bounding box center [506, 159] width 411 height 133
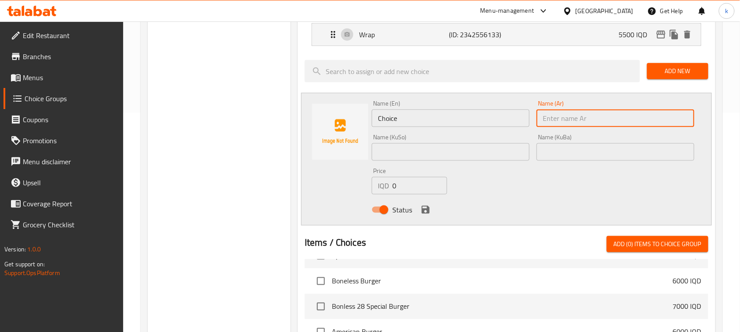
click at [577, 115] on input "text" at bounding box center [616, 119] width 158 height 18
paste input "وجبة مع بطاطا مقلية ومشروب غازي"
type input "وجبة مع بطاطا مقلية ومشروب غازي"
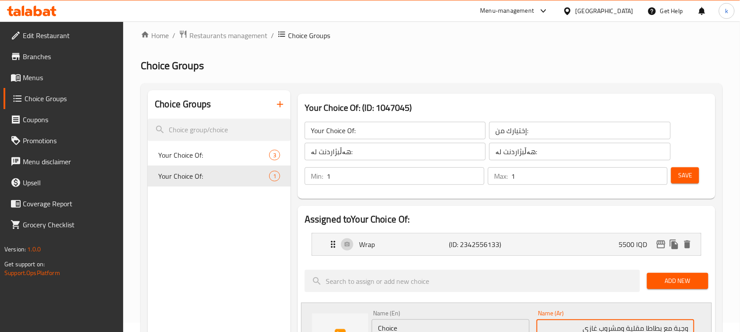
scroll to position [0, 0]
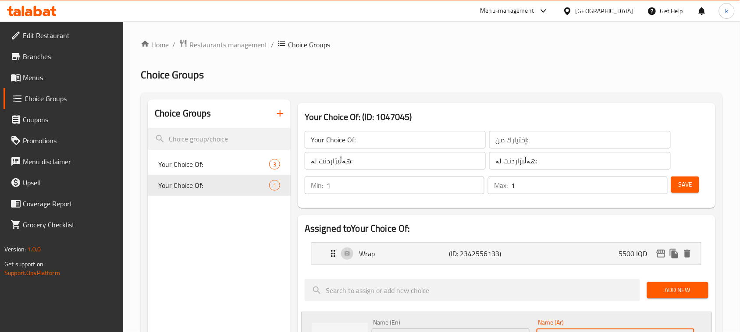
click at [280, 119] on icon "button" at bounding box center [280, 113] width 11 height 11
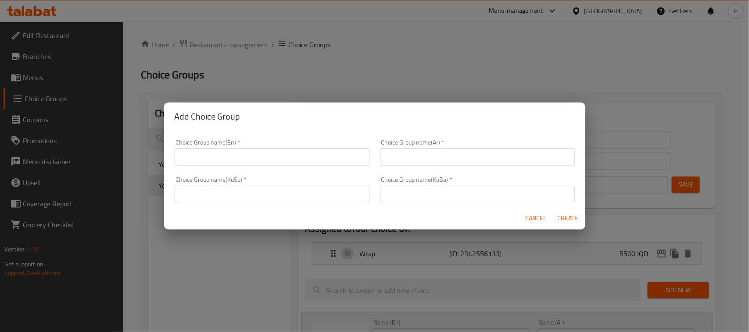
click at [275, 152] on input "text" at bounding box center [272, 158] width 195 height 18
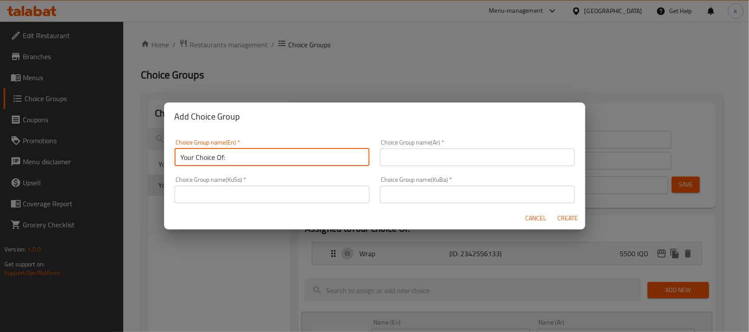
type input "Your Choice Of:"
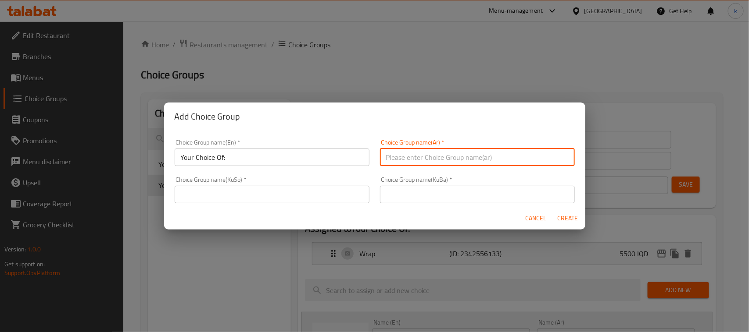
click at [398, 157] on input "text" at bounding box center [477, 158] width 195 height 18
type input "إختيارك من:"
click at [441, 191] on input "text" at bounding box center [477, 195] width 195 height 18
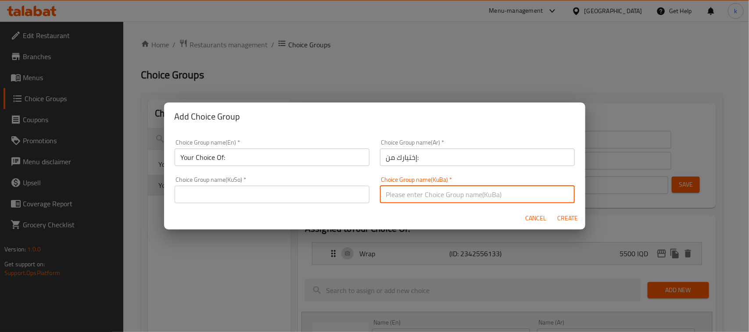
type input "هەڵبژاردنت لە:"
drag, startPoint x: 319, startPoint y: 194, endPoint x: 313, endPoint y: 199, distance: 7.5
click at [318, 194] on input "text" at bounding box center [272, 195] width 195 height 18
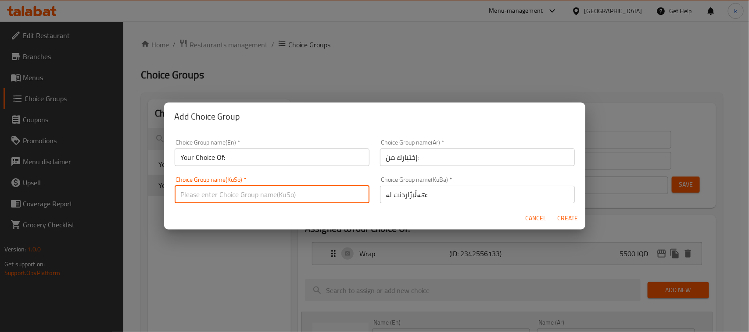
type input "هەڵبژاردنت لە:"
click at [572, 215] on span "Create" at bounding box center [567, 218] width 21 height 11
type input "Your Choice Of:"
type input "0"
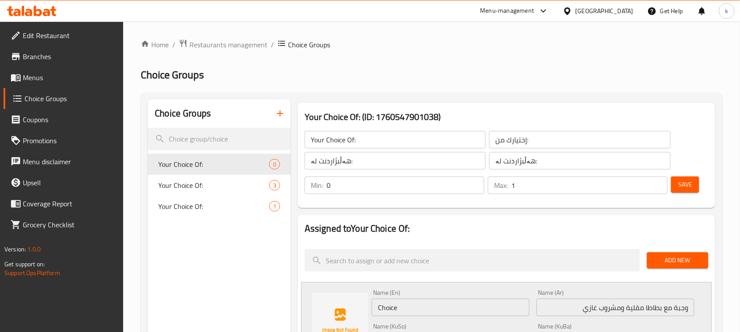
type input "1"
click at [660, 182] on input "1" at bounding box center [589, 186] width 157 height 18
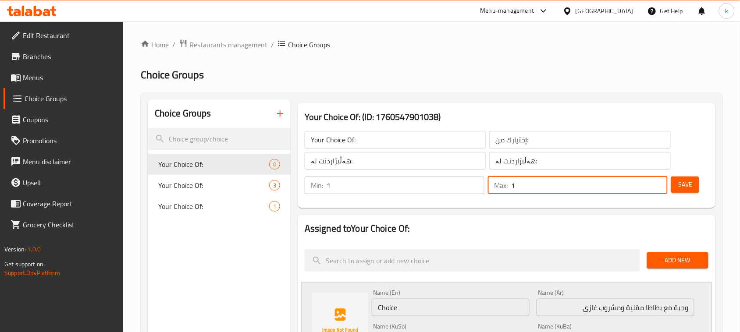
type input "1"
click at [475, 185] on input "1" at bounding box center [406, 186] width 158 height 18
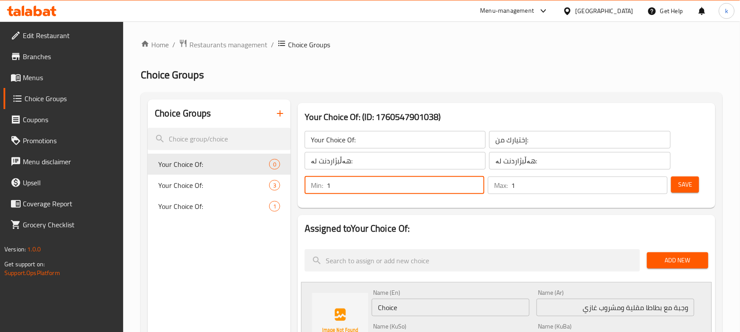
click at [680, 182] on span "Save" at bounding box center [686, 184] width 14 height 11
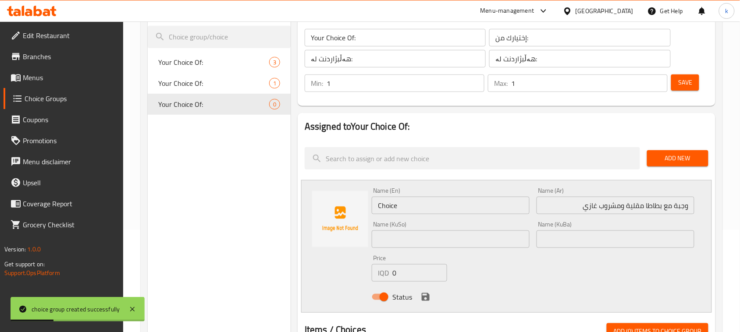
scroll to position [110, 0]
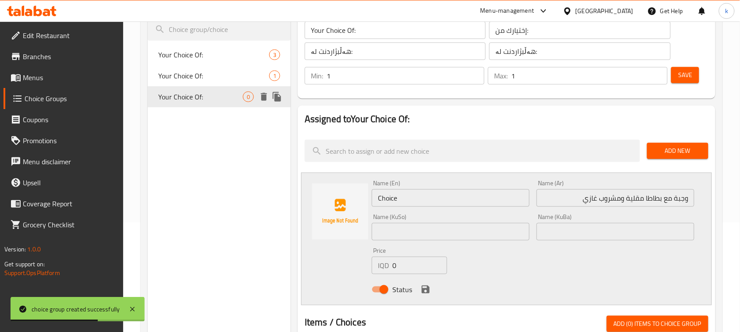
click at [213, 95] on span "Your Choice Of:" at bounding box center [200, 97] width 85 height 11
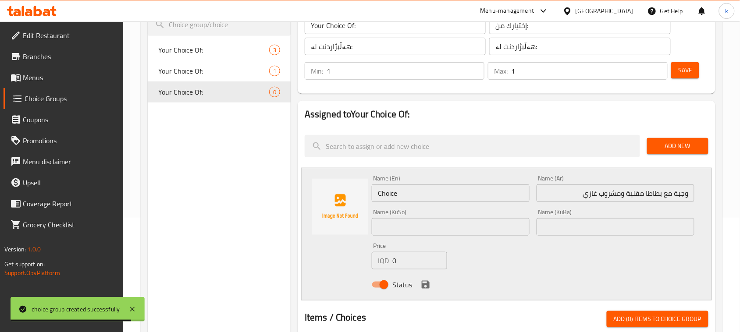
scroll to position [55, 0]
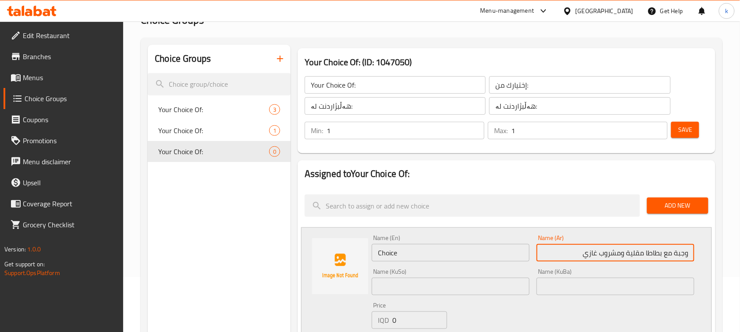
drag, startPoint x: 570, startPoint y: 257, endPoint x: 705, endPoint y: 257, distance: 134.7
click at [740, 255] on html "​ Menu-management Iraq Get Help k Edit Restaurant Branches Menus Choice Groups …" at bounding box center [370, 111] width 740 height 332
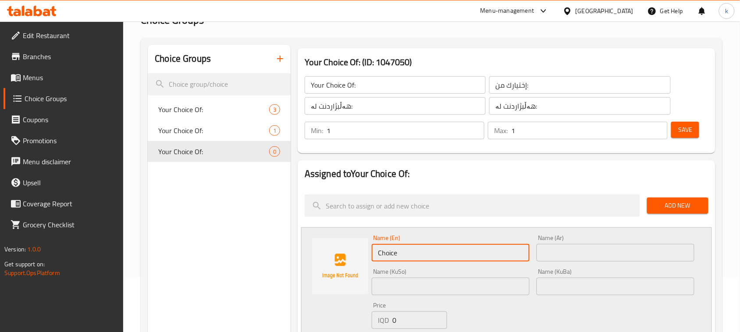
drag, startPoint x: 442, startPoint y: 257, endPoint x: 347, endPoint y: 259, distance: 95.2
click at [347, 259] on div "Name (En) Choice Name (En) Name (Ar) Name (Ar) Name (KuSo) Name (KuSo) Name (Ku…" at bounding box center [506, 294] width 411 height 133
type input "Small"
click at [584, 250] on input "text" at bounding box center [616, 253] width 158 height 18
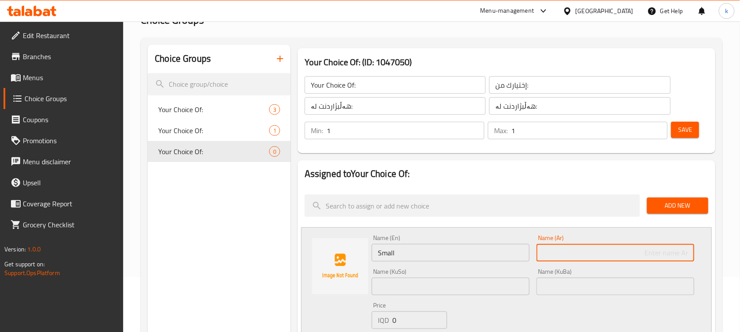
type input "صغير"
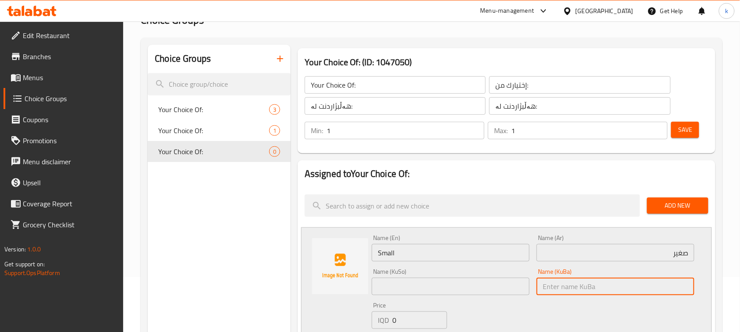
click at [645, 294] on input "text" at bounding box center [616, 287] width 158 height 18
type input "بچووک"
drag, startPoint x: 485, startPoint y: 286, endPoint x: 470, endPoint y: 293, distance: 15.9
click at [485, 286] on input "text" at bounding box center [451, 287] width 158 height 18
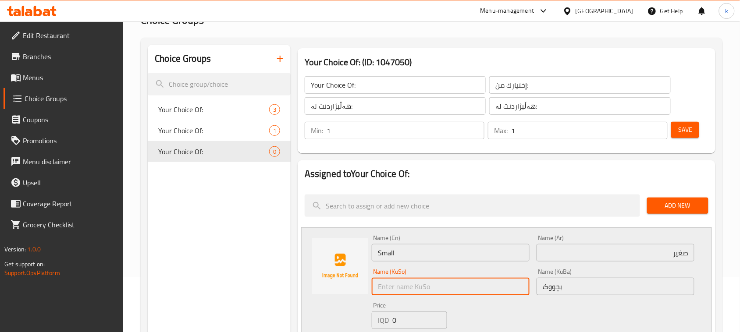
type input "بچووک"
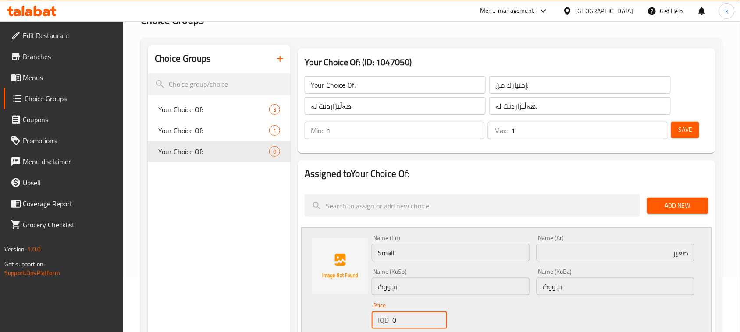
drag, startPoint x: 403, startPoint y: 317, endPoint x: 380, endPoint y: 319, distance: 22.5
click at [380, 319] on div "IQD 0 Price" at bounding box center [409, 321] width 75 height 18
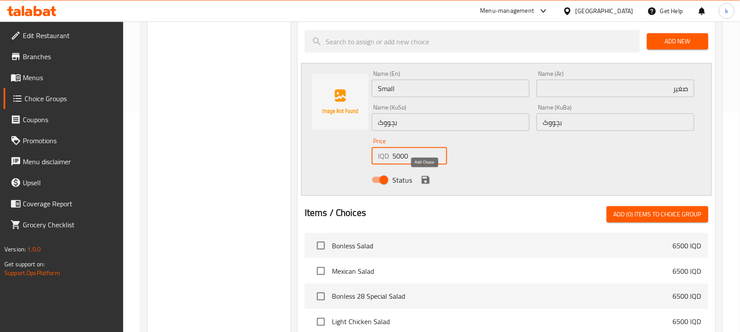
type input "5000"
click at [424, 178] on icon "save" at bounding box center [426, 180] width 11 height 11
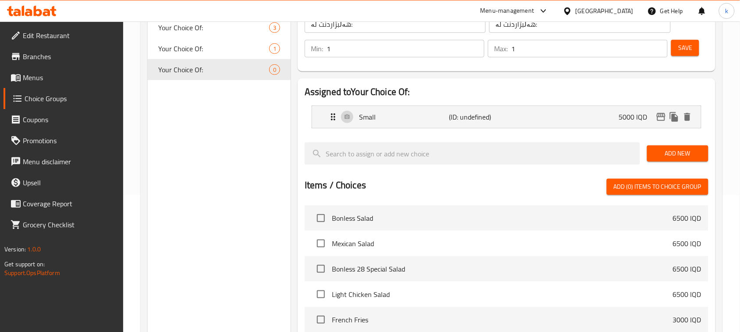
scroll to position [0, 0]
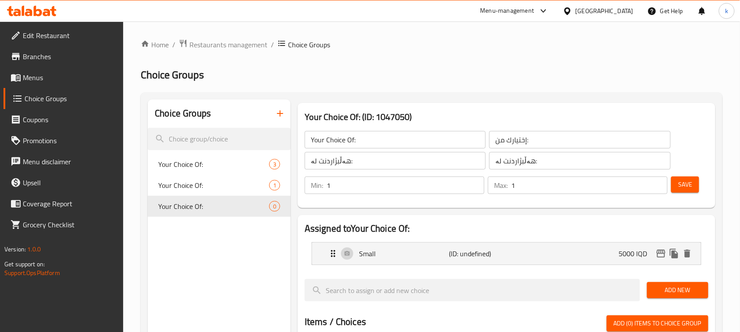
click at [686, 180] on span "Save" at bounding box center [686, 184] width 14 height 11
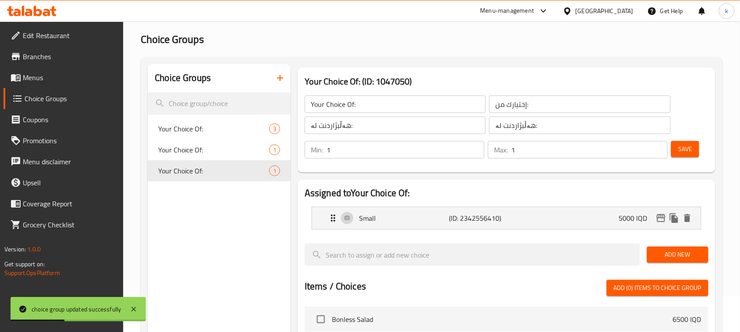
scroll to position [55, 0]
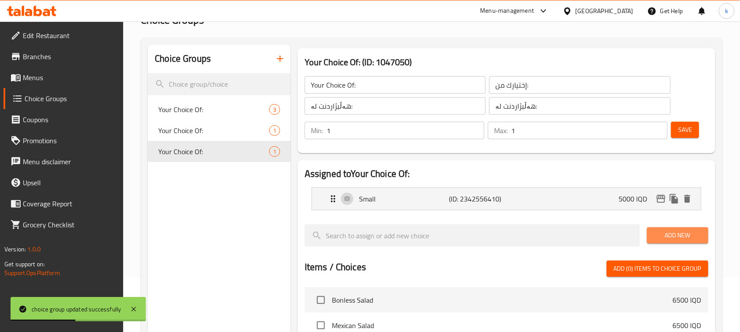
click at [667, 240] on span "Add New" at bounding box center [677, 235] width 47 height 11
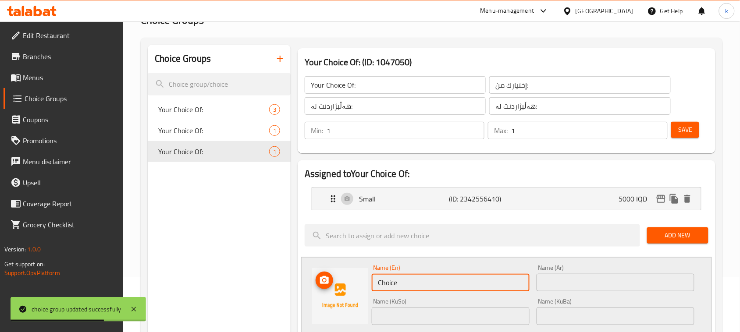
drag, startPoint x: 413, startPoint y: 284, endPoint x: 324, endPoint y: 294, distance: 90.1
click at [324, 294] on div "Name (En) Choice Name (En) Name (Ar) Name (Ar) Name (KuSo) Name (KuSo) Name (Ku…" at bounding box center [506, 323] width 411 height 133
type input "Large"
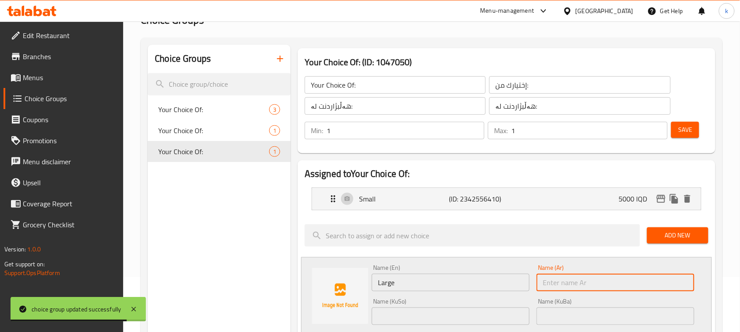
click at [593, 284] on input "text" at bounding box center [616, 283] width 158 height 18
type input "بيبسي"
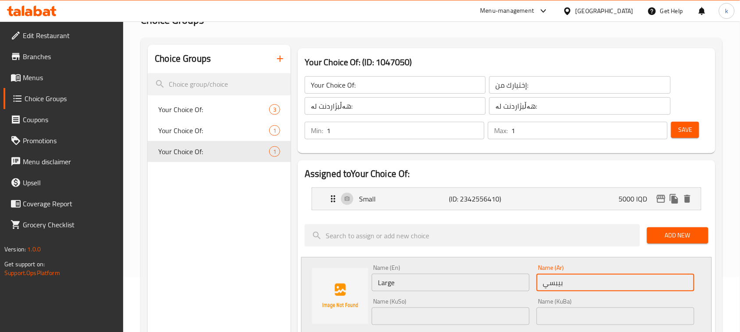
drag, startPoint x: 581, startPoint y: 283, endPoint x: 490, endPoint y: 287, distance: 91.8
click at [489, 290] on div "Name (En) Large Name (En) Name (Ar) بيبسي Name (Ar) Name (KuSo) Name (KuSo) Nam…" at bounding box center [533, 323] width 330 height 125
click at [567, 285] on input "text" at bounding box center [616, 283] width 158 height 18
type input "كبير"
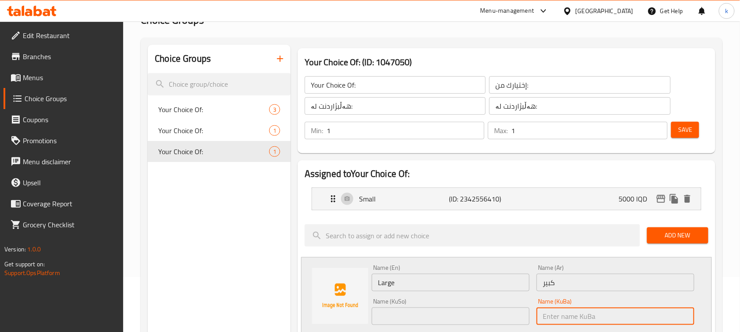
click at [575, 317] on input "text" at bounding box center [616, 317] width 158 height 18
type input "گەورە"
click at [493, 318] on input "text" at bounding box center [451, 317] width 158 height 18
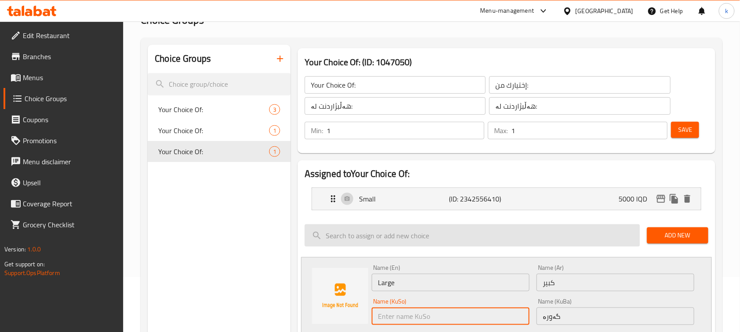
type input "گەورە"
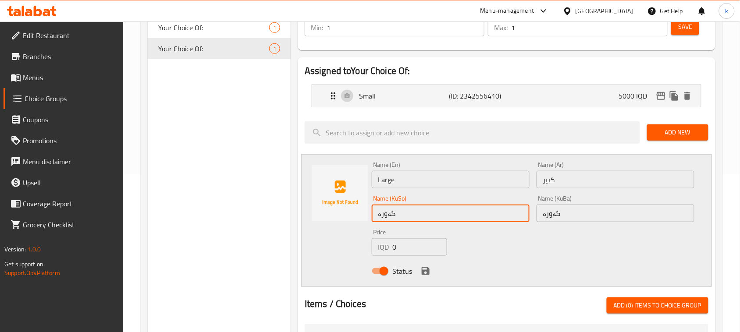
scroll to position [164, 0]
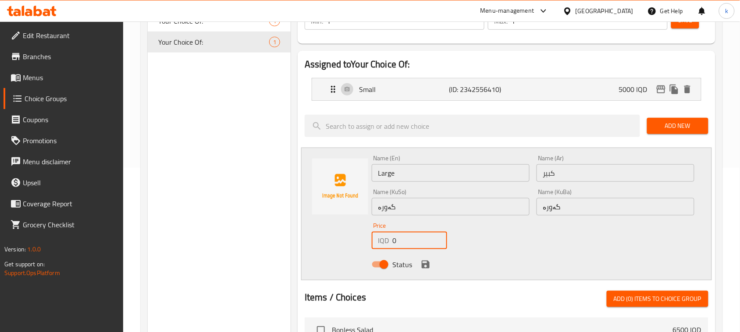
drag, startPoint x: 412, startPoint y: 244, endPoint x: 365, endPoint y: 252, distance: 48.0
click at [368, 250] on div "Name (En) Large Name (En) Name (Ar) كبير Name (Ar) Name (KuSo) گەورە Name (KuSo…" at bounding box center [506, 214] width 411 height 133
type input "7500"
click at [428, 261] on icon "save" at bounding box center [426, 265] width 11 height 11
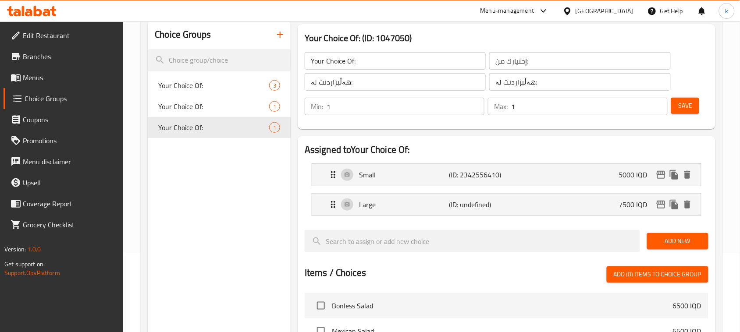
scroll to position [0, 0]
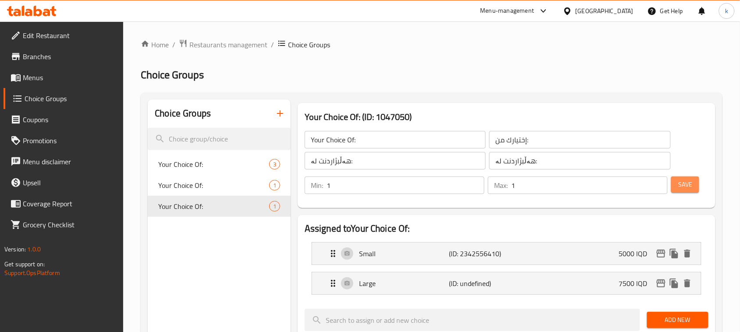
click at [692, 183] on span "Save" at bounding box center [686, 184] width 14 height 11
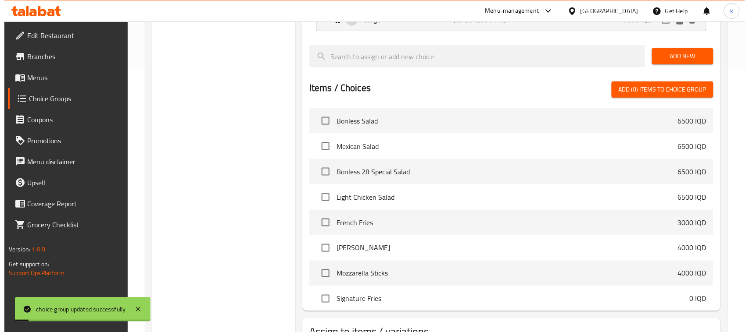
scroll to position [332, 0]
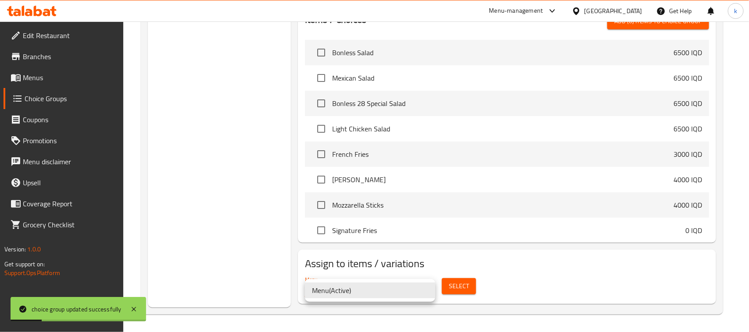
click at [352, 292] on li "Menu ( Active )" at bounding box center [370, 291] width 130 height 16
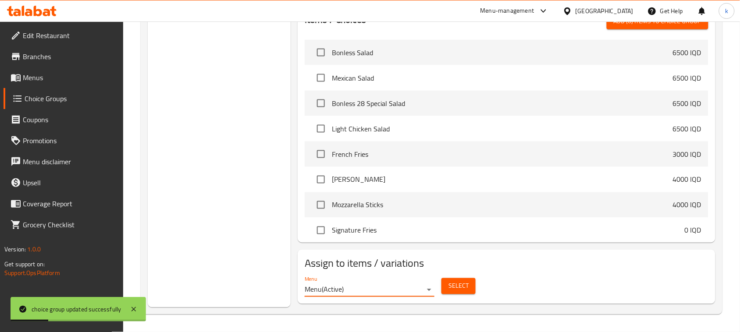
click at [455, 288] on span "Select" at bounding box center [459, 286] width 20 height 11
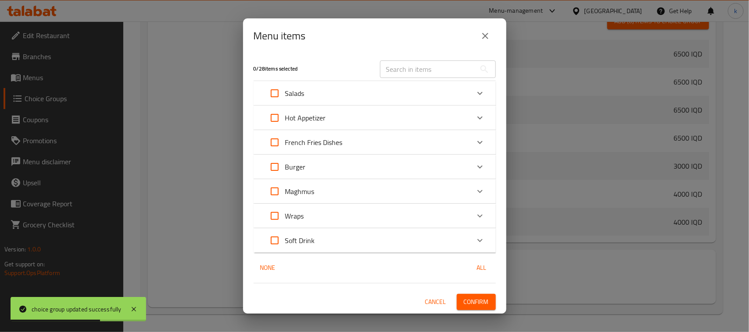
click at [407, 143] on div "French Fries Dishes" at bounding box center [366, 142] width 205 height 21
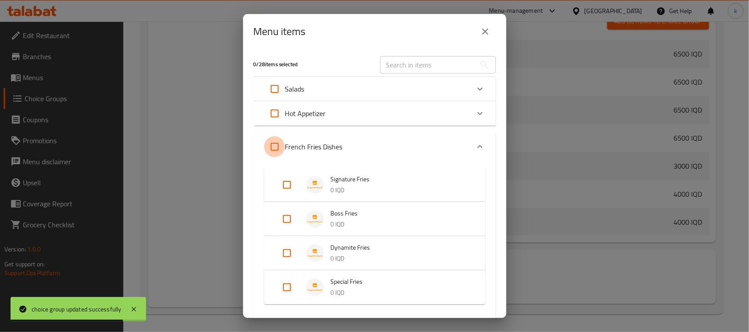
click at [275, 148] on input "Expand" at bounding box center [274, 146] width 21 height 21
checkbox input "true"
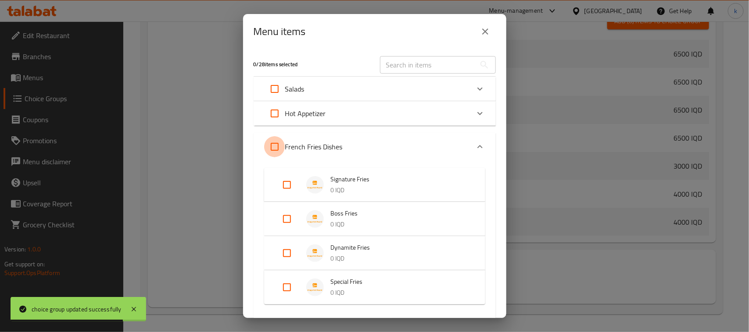
checkbox input "true"
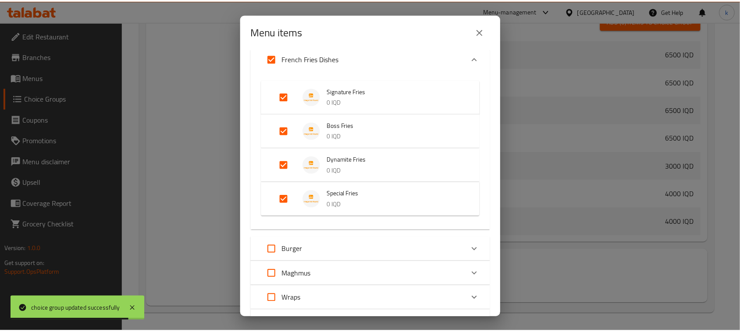
scroll to position [166, 0]
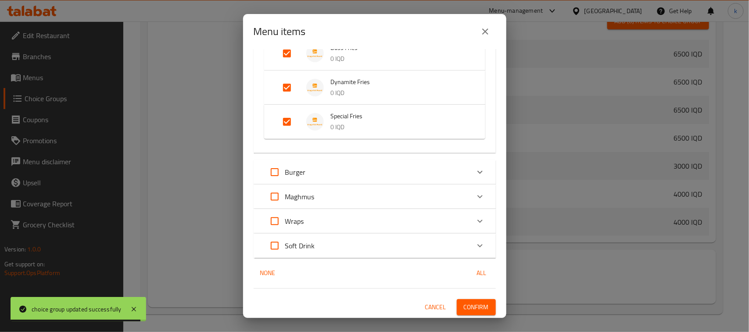
click at [485, 308] on button "Confirm" at bounding box center [476, 308] width 39 height 16
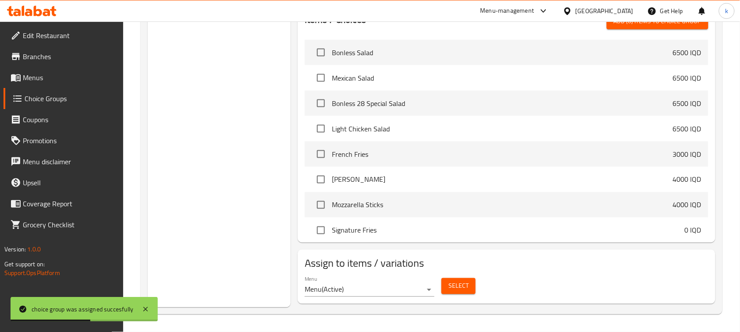
click at [23, 76] on span "Menus" at bounding box center [70, 77] width 94 height 11
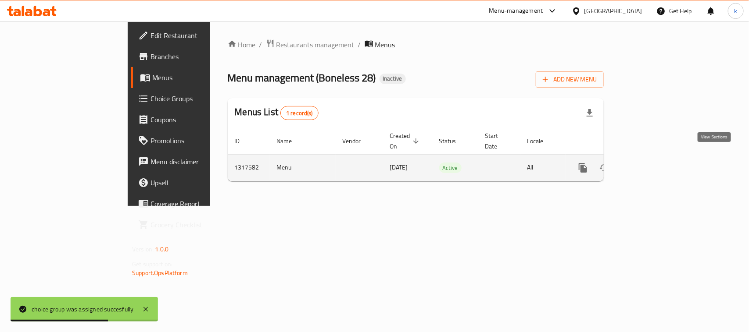
click at [650, 164] on icon "enhanced table" at bounding box center [646, 168] width 8 height 8
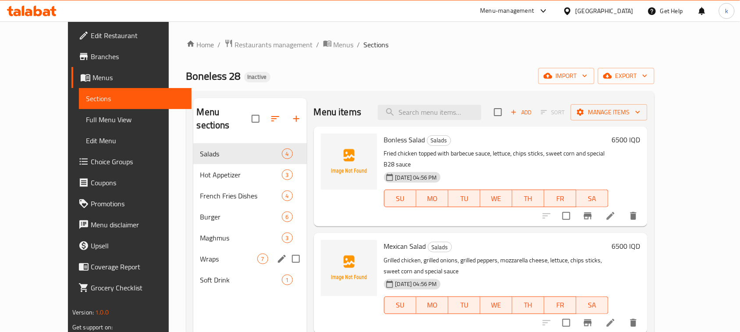
click at [200, 254] on span "Wraps" at bounding box center [228, 259] width 57 height 11
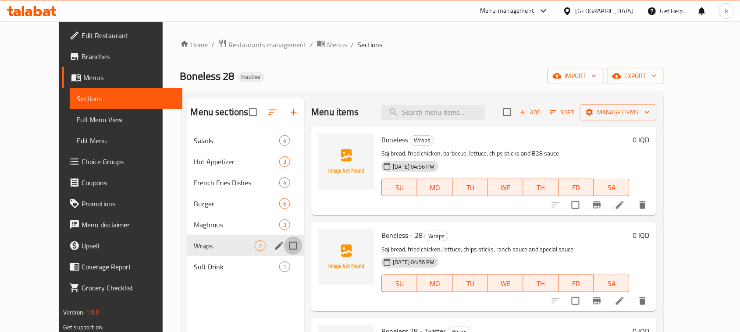
click at [284, 247] on input "Menu sections" at bounding box center [293, 246] width 18 height 18
checkbox input "true"
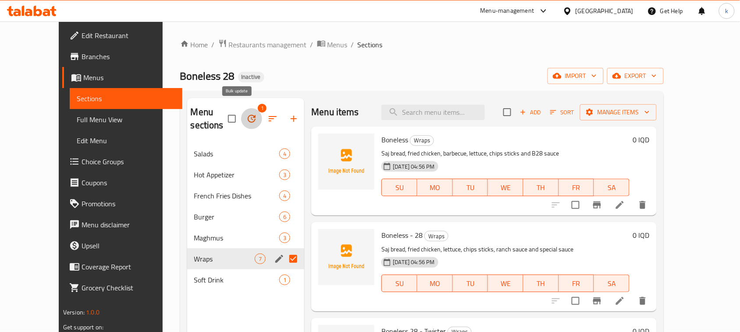
click at [241, 111] on button "button" at bounding box center [251, 118] width 21 height 21
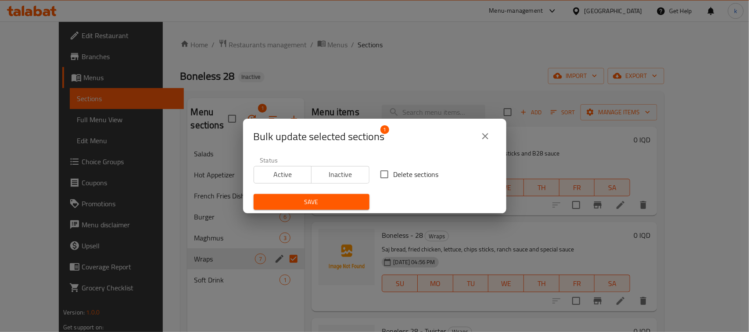
drag, startPoint x: 382, startPoint y: 176, endPoint x: 363, endPoint y: 185, distance: 21.4
click at [383, 176] on input "Delete sections" at bounding box center [384, 174] width 18 height 18
checkbox input "true"
click at [336, 200] on span "Save" at bounding box center [312, 202] width 102 height 11
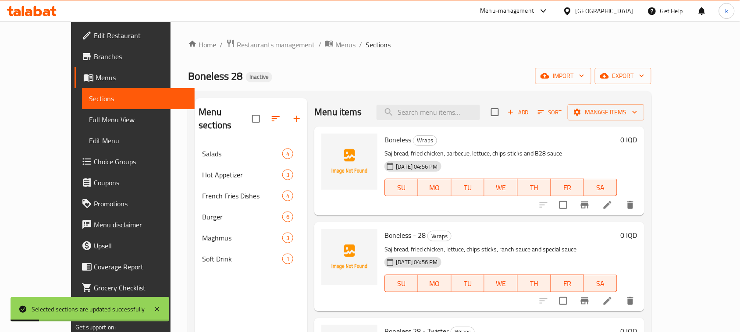
click at [365, 71] on div "Boneless 28 Inactive import export" at bounding box center [420, 76] width 464 height 16
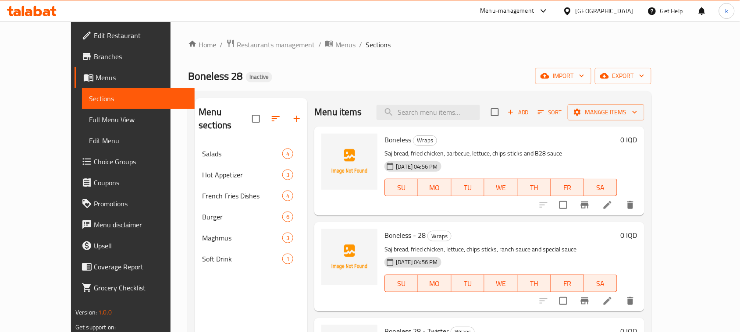
click at [359, 61] on div "Home / Restaurants management / Menus / Sections Boneless 28 Inactive import ex…" at bounding box center [420, 238] width 464 height 399
drag, startPoint x: 369, startPoint y: 75, endPoint x: 374, endPoint y: 112, distance: 37.7
click at [369, 75] on div "Boneless 28 Inactive import export" at bounding box center [420, 76] width 464 height 16
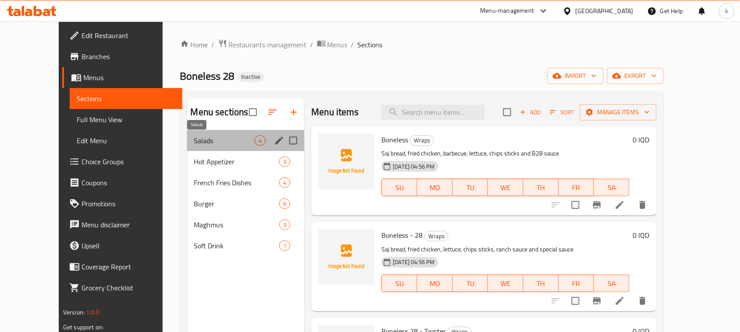
click at [194, 139] on span "Salads" at bounding box center [224, 141] width 61 height 11
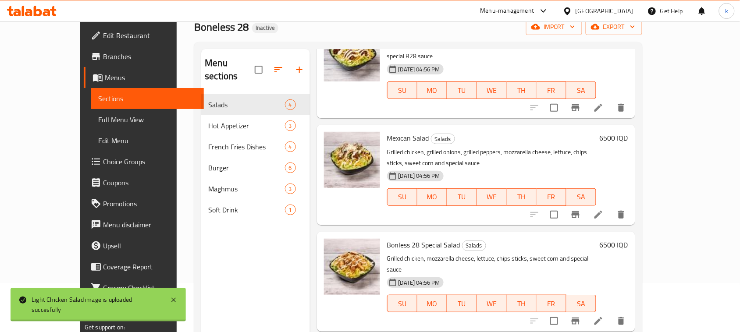
scroll to position [123, 0]
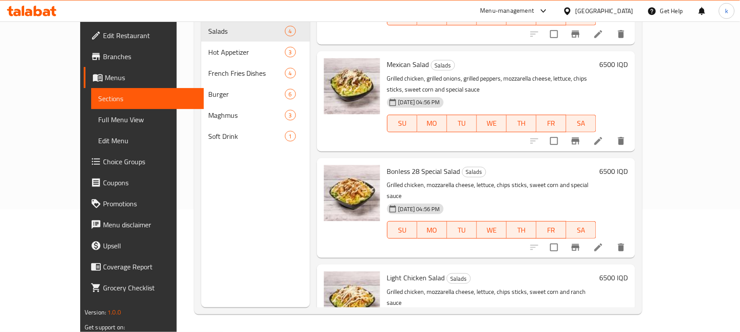
drag, startPoint x: 364, startPoint y: 5, endPoint x: 350, endPoint y: 15, distance: 17.6
click at [364, 5] on div "Menu-management Iraq Get Help k" at bounding box center [370, 10] width 740 height 21
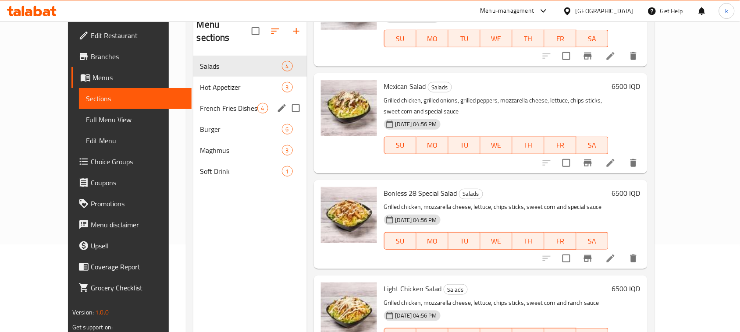
scroll to position [68, 0]
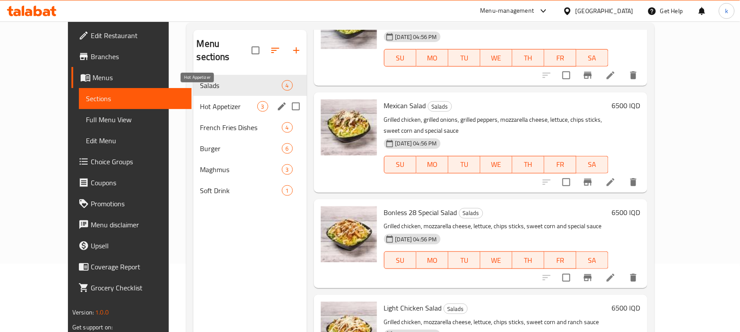
click at [200, 101] on span "Hot Appetizer" at bounding box center [228, 106] width 57 height 11
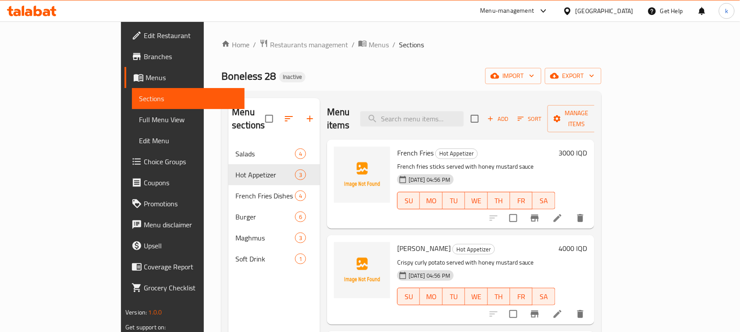
click at [369, 68] on div "Boneless 28 Inactive import export" at bounding box center [412, 76] width 380 height 16
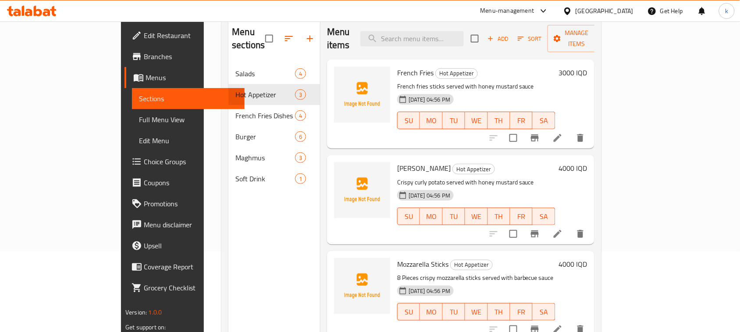
scroll to position [123, 0]
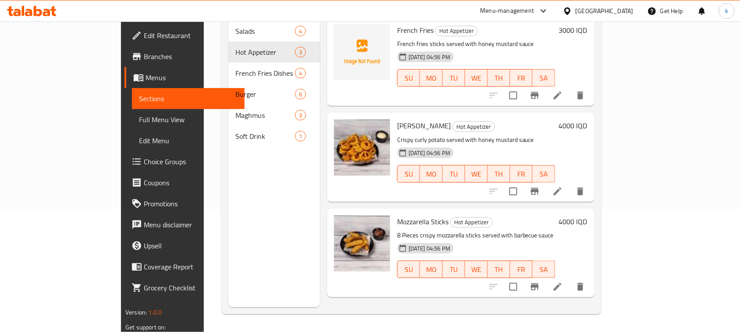
drag, startPoint x: 550, startPoint y: 115, endPoint x: 474, endPoint y: 131, distance: 78.3
click at [550, 120] on h6 "Curly Potato Hot Appetizer" at bounding box center [476, 126] width 158 height 12
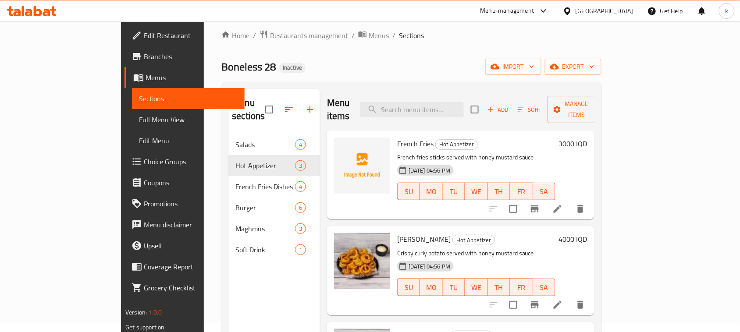
scroll to position [0, 0]
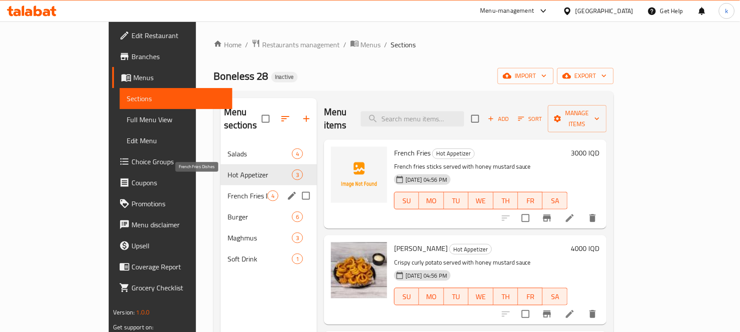
click at [228, 191] on span "French Fries Dishes" at bounding box center [248, 196] width 40 height 11
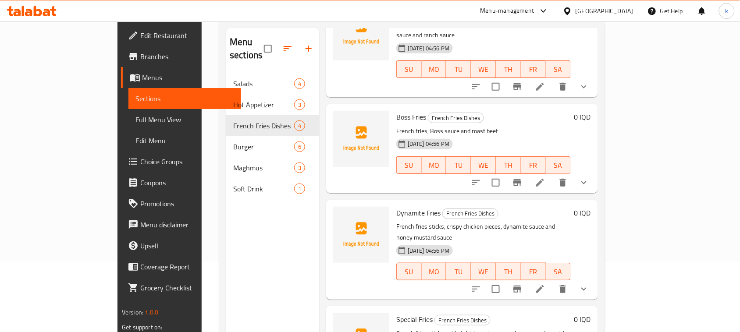
scroll to position [123, 0]
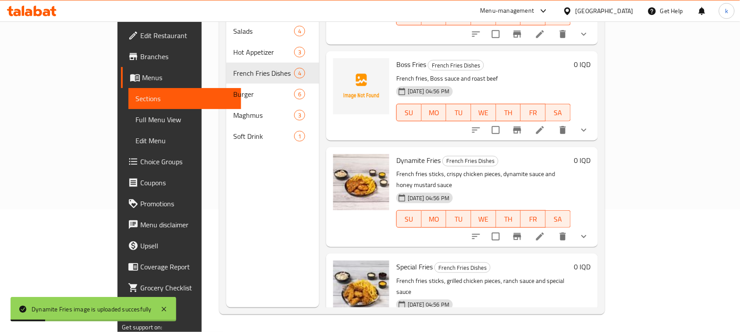
drag, startPoint x: 537, startPoint y: 132, endPoint x: 514, endPoint y: 132, distance: 23.7
click at [537, 154] on h6 "Dynamite Fries French Fries Dishes" at bounding box center [484, 160] width 174 height 12
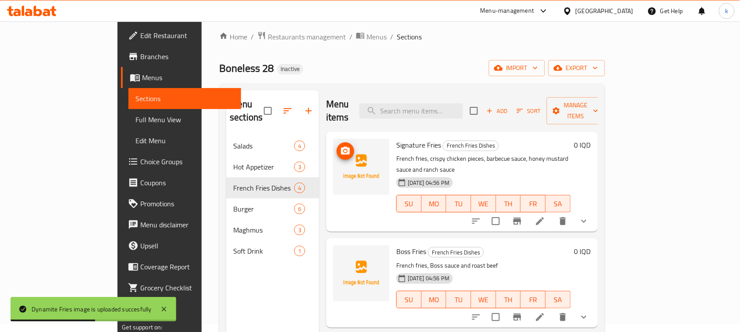
scroll to position [0, 0]
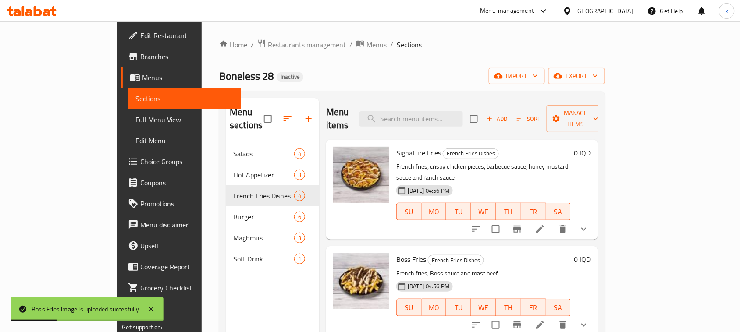
click at [326, 72] on div "Boneless 28 Inactive import export" at bounding box center [412, 76] width 386 height 16
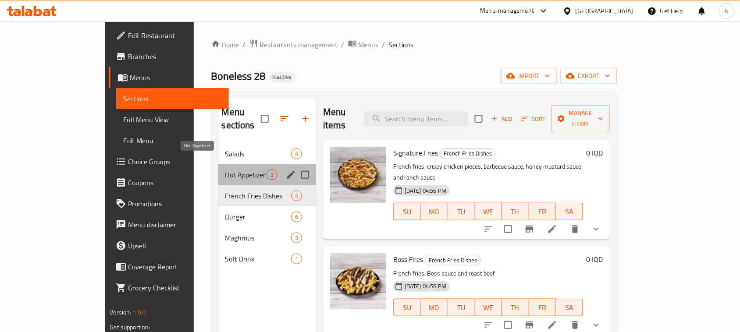
click at [225, 170] on span "Hot Appetizer" at bounding box center [245, 175] width 41 height 11
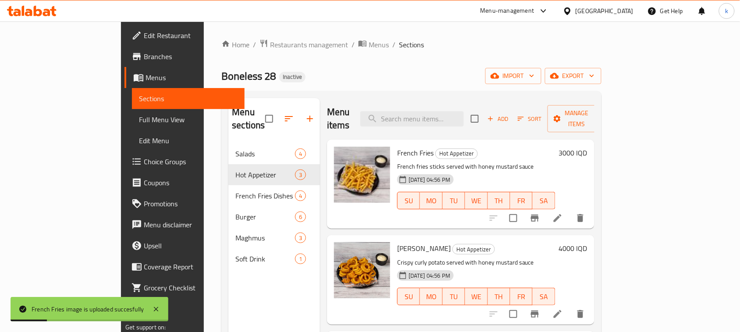
click at [369, 49] on ol "Home / Restaurants management / Menus / Sections" at bounding box center [412, 44] width 380 height 11
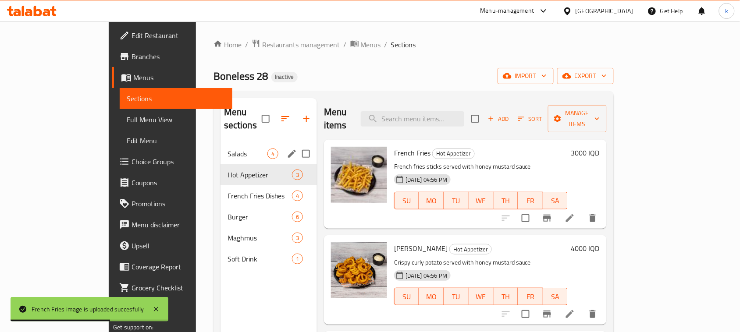
click at [228, 149] on span "Salads" at bounding box center [248, 154] width 40 height 11
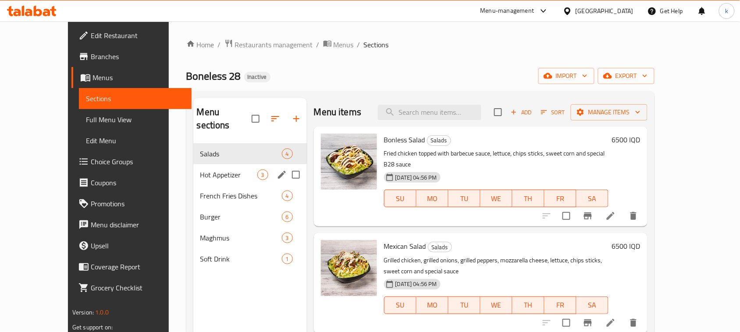
click at [193, 164] on div "Hot Appetizer 3" at bounding box center [250, 174] width 114 height 21
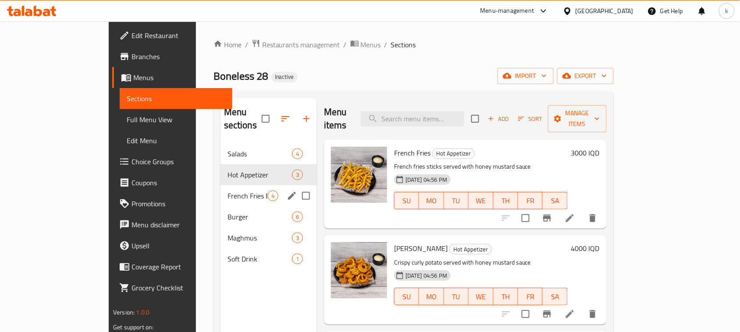
click at [221, 186] on div "French Fries Dishes 4" at bounding box center [269, 196] width 96 height 21
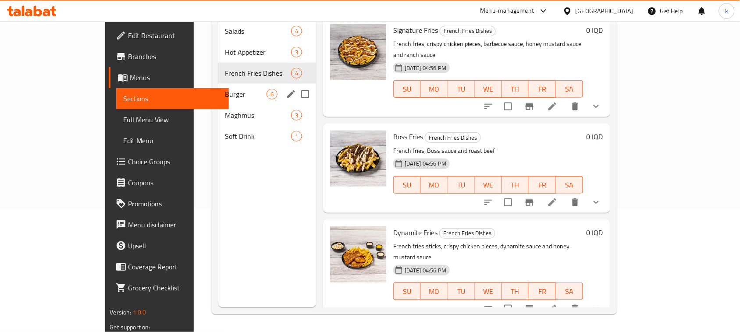
click at [218, 84] on div "Burger 6" at bounding box center [267, 94] width 98 height 21
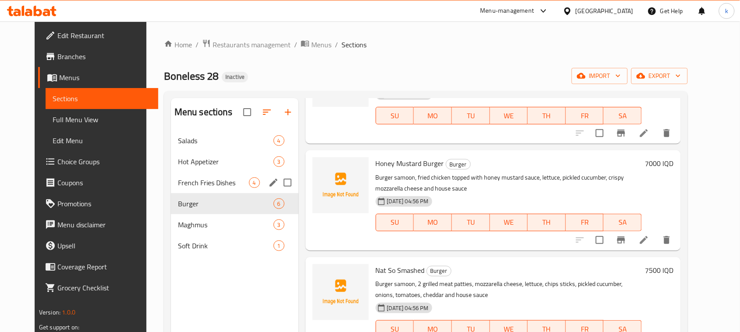
click at [184, 181] on span "French Fries Dishes" at bounding box center [213, 183] width 71 height 11
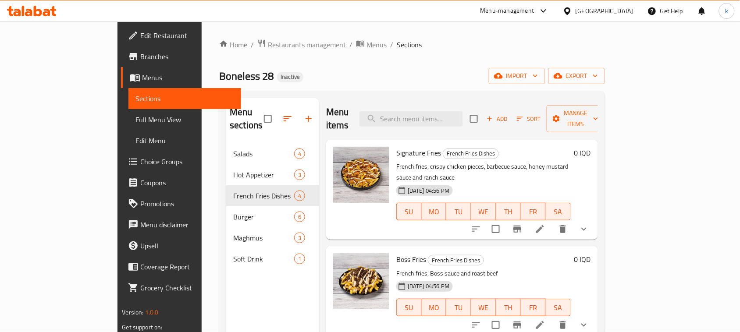
click at [367, 52] on div "Home / Restaurants management / Menus / Sections Boneless 28 Inactive import ex…" at bounding box center [412, 238] width 386 height 399
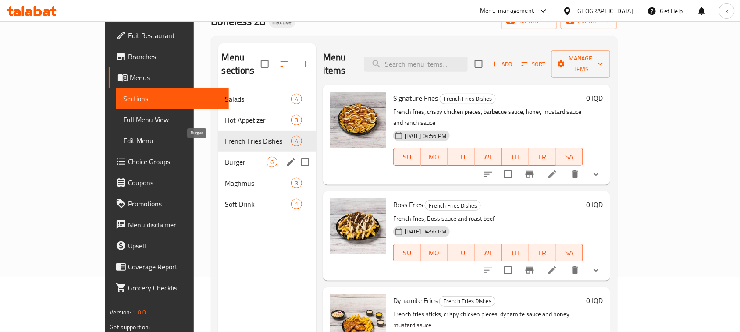
click at [225, 157] on span "Burger" at bounding box center [245, 162] width 41 height 11
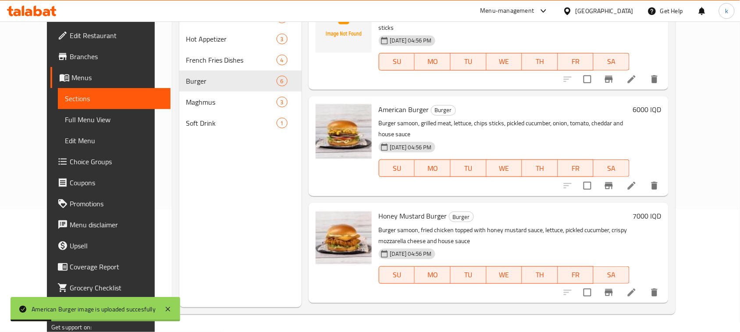
drag, startPoint x: 481, startPoint y: 154, endPoint x: 361, endPoint y: 200, distance: 128.6
click at [481, 154] on div "American Burger Burger Burger samoon, grilled meat, lettuce, chips sticks, pick…" at bounding box center [504, 146] width 258 height 93
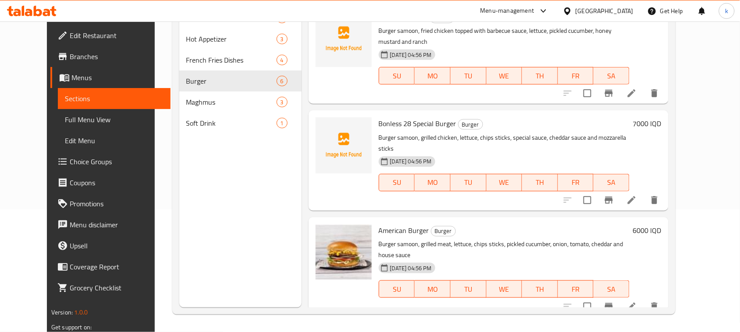
click at [514, 153] on div "15-10-2025 04:56 PM SU MO TU WE TH FR SA" at bounding box center [504, 176] width 258 height 47
click at [465, 221] on div "American Burger Burger Burger samoon, grilled meat, lettuce, chips sticks, pick…" at bounding box center [504, 267] width 258 height 93
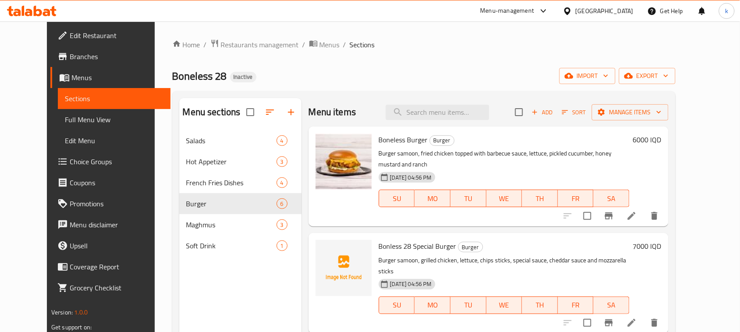
click at [428, 67] on div "Home / Restaurants management / Menus / Sections Boneless 28 Inactive import ex…" at bounding box center [424, 238] width 504 height 399
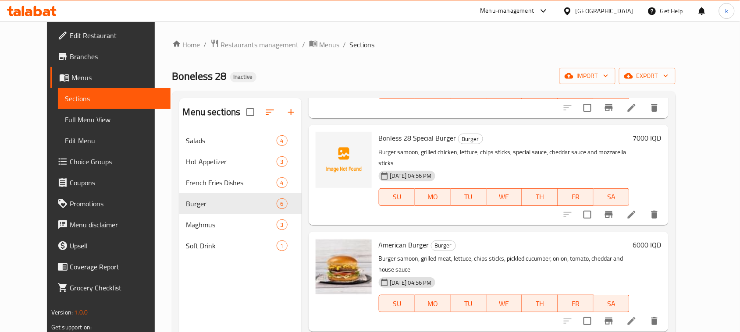
scroll to position [110, 0]
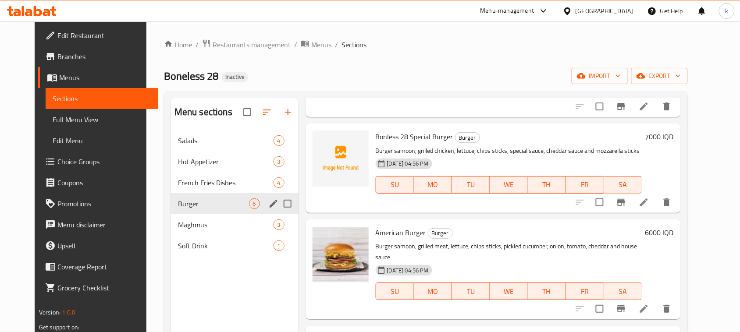
click at [187, 211] on div "Burger 6" at bounding box center [235, 203] width 128 height 21
click at [194, 231] on div "Maghmus 3" at bounding box center [235, 224] width 128 height 21
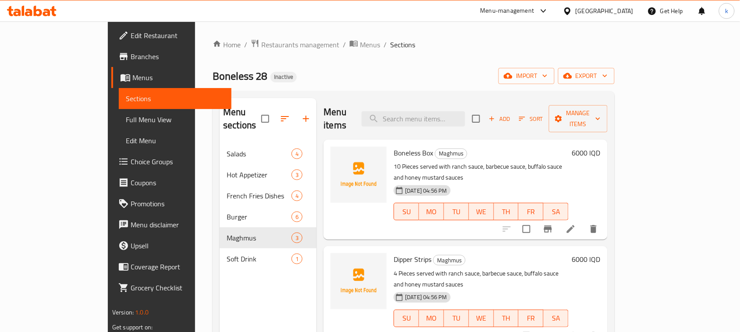
click at [400, 57] on div "Home / Restaurants management / Menus / Sections Boneless 28 Inactive import ex…" at bounding box center [414, 238] width 402 height 399
click at [382, 63] on div "Home / Restaurants management / Menus / Sections Boneless 28 Inactive import ex…" at bounding box center [414, 238] width 402 height 399
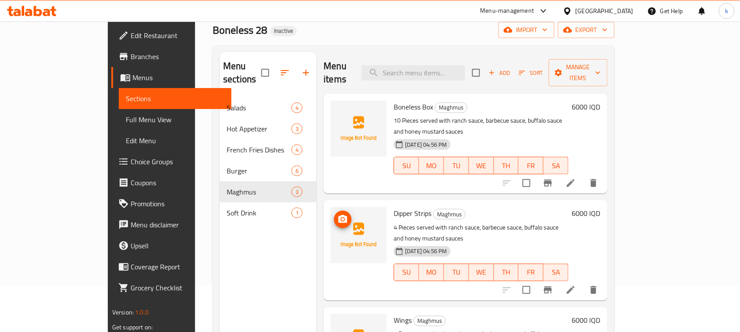
scroll to position [123, 0]
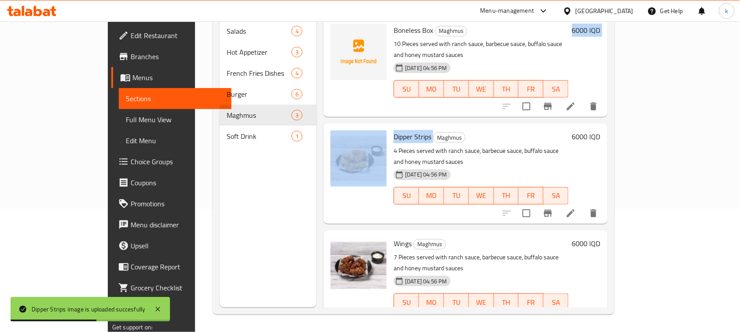
click at [425, 93] on div "Menu items Add Sort Manage items Boneless Box Maghmus 10 Pieces served with ran…" at bounding box center [462, 141] width 291 height 332
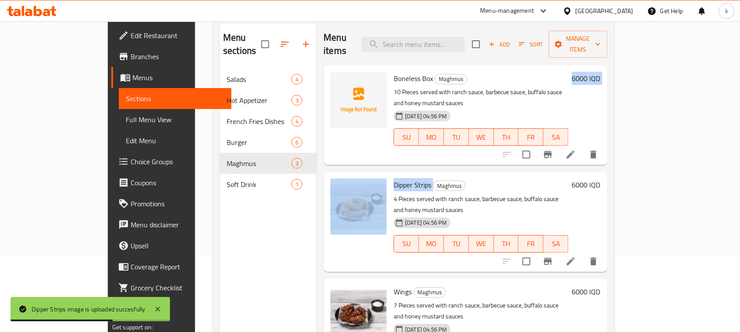
scroll to position [14, 0]
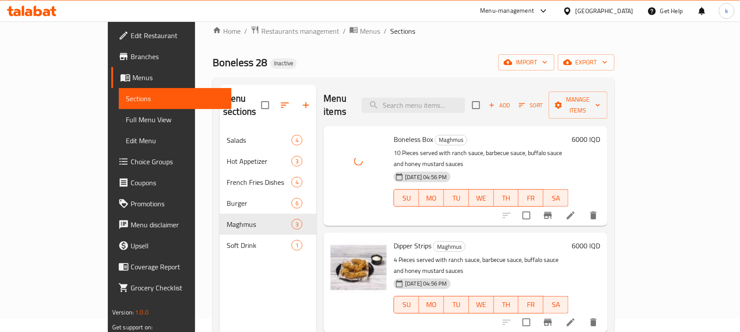
click at [429, 59] on div "Boneless 28 Inactive import export" at bounding box center [414, 62] width 402 height 16
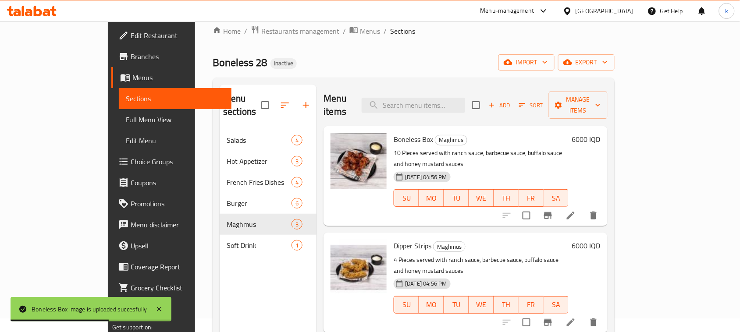
click at [431, 53] on div "Home / Restaurants management / Menus / Sections Boneless 28 Inactive import ex…" at bounding box center [414, 224] width 402 height 399
drag, startPoint x: 192, startPoint y: 244, endPoint x: 140, endPoint y: 174, distance: 86.9
click at [220, 244] on nav "Salads 4 Hot Appetizer 3 French Fries Dishes 4 Burger 6 Maghmus 3 Soft Drink 1" at bounding box center [268, 192] width 97 height 133
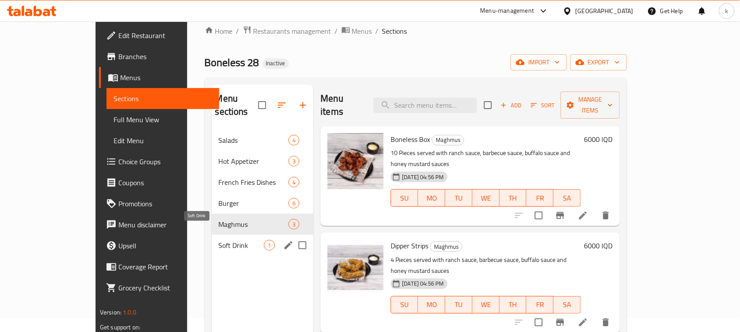
click at [219, 240] on span "Soft Drink" at bounding box center [242, 245] width 46 height 11
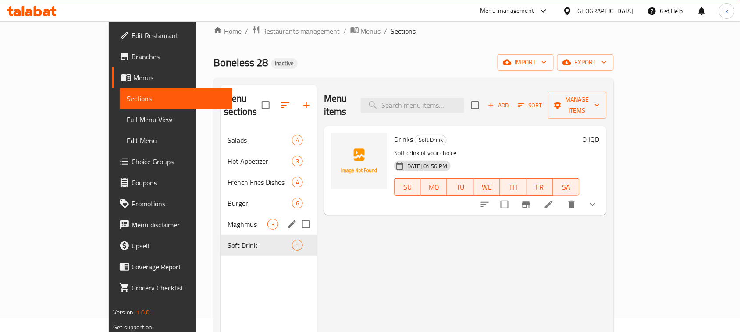
click at [228, 219] on span "Maghmus" at bounding box center [248, 224] width 40 height 11
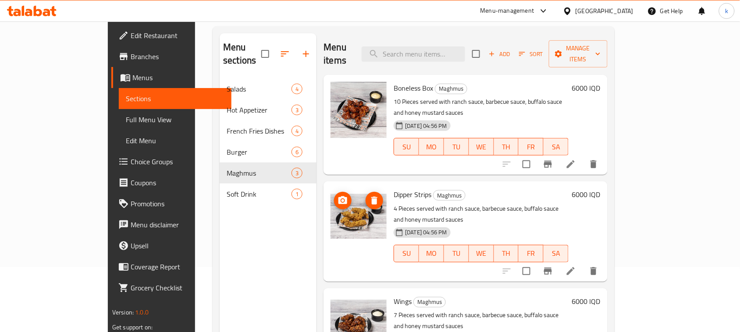
scroll to position [123, 0]
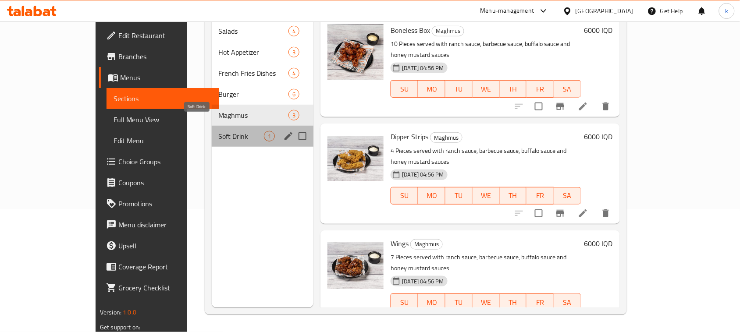
click at [219, 131] on span "Soft Drink" at bounding box center [242, 136] width 46 height 11
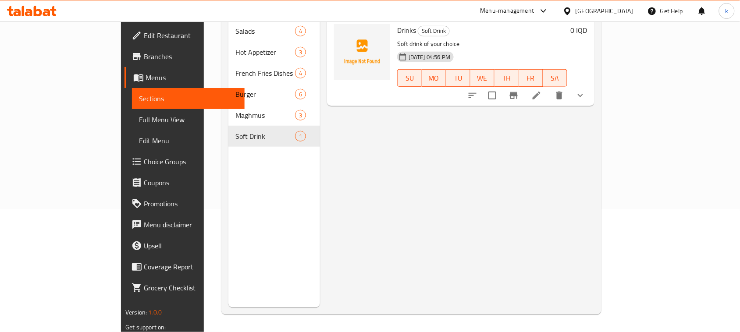
click at [420, 210] on div "Menu items Add Sort Manage items Drinks Soft Drink Soft drink of your choice 15…" at bounding box center [457, 141] width 275 height 332
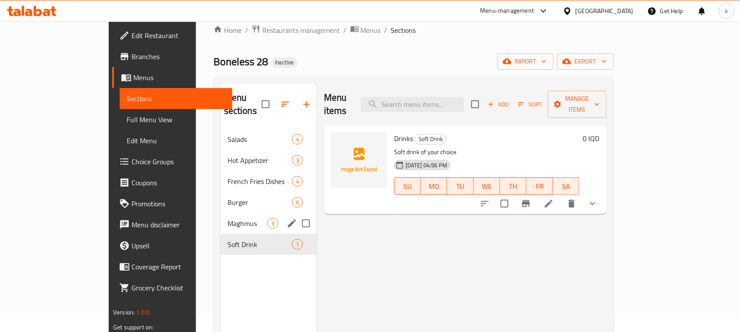
scroll to position [14, 0]
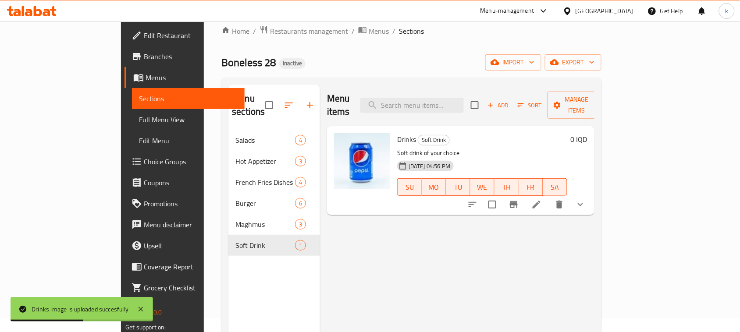
drag, startPoint x: 355, startPoint y: 248, endPoint x: 351, endPoint y: 244, distance: 5.9
click at [355, 247] on div "Menu items Add Sort Manage items Drinks Soft Drink Soft drink of your choice 15…" at bounding box center [457, 251] width 275 height 332
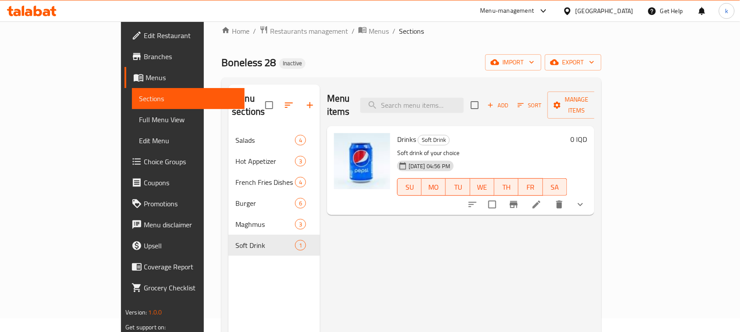
click at [144, 34] on span "Edit Restaurant" at bounding box center [191, 35] width 94 height 11
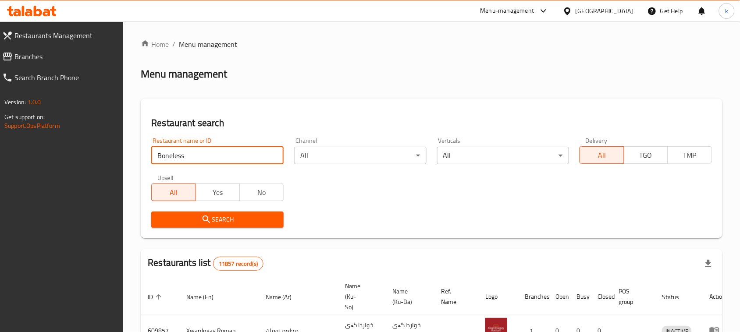
type input "Boneless"
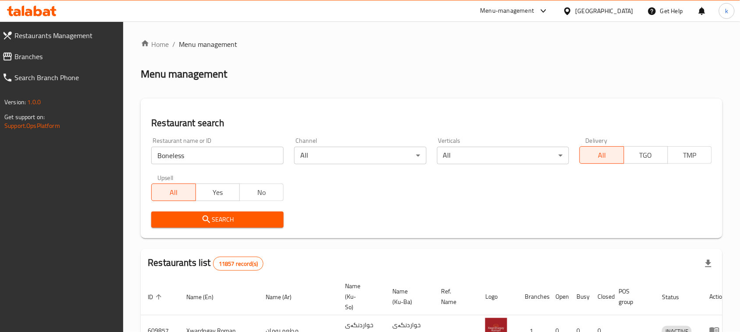
click at [218, 216] on span "Search" at bounding box center [217, 219] width 118 height 11
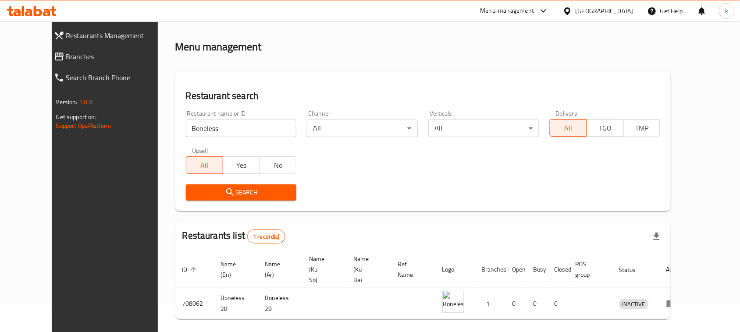
scroll to position [51, 0]
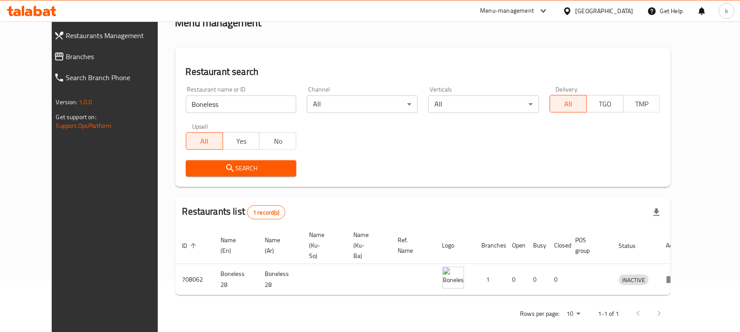
click at [190, 104] on input "Boneless" at bounding box center [241, 105] width 111 height 18
